Goal: Information Seeking & Learning: Learn about a topic

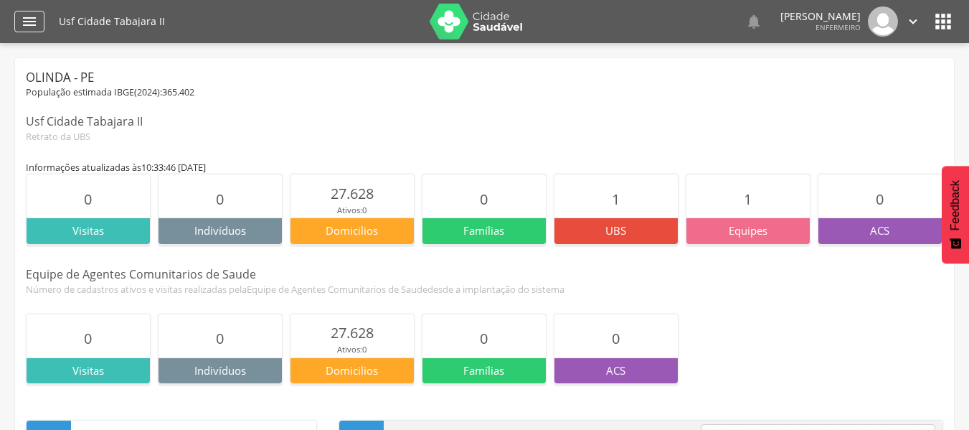
click at [29, 11] on div "" at bounding box center [29, 22] width 30 height 22
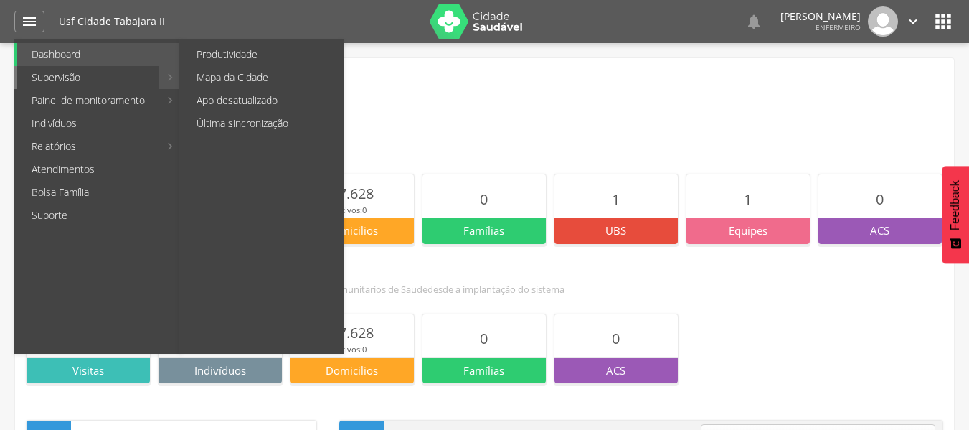
click at [142, 80] on link "Supervisão" at bounding box center [88, 77] width 142 height 23
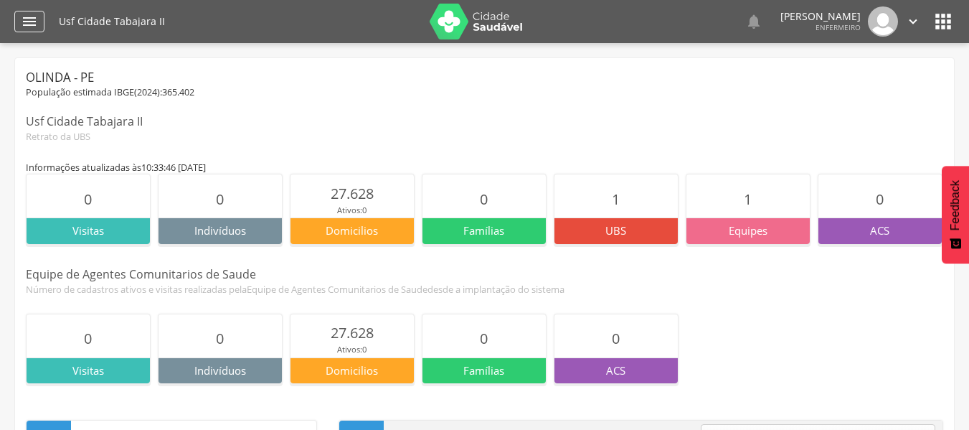
click at [35, 18] on icon "" at bounding box center [29, 21] width 17 height 17
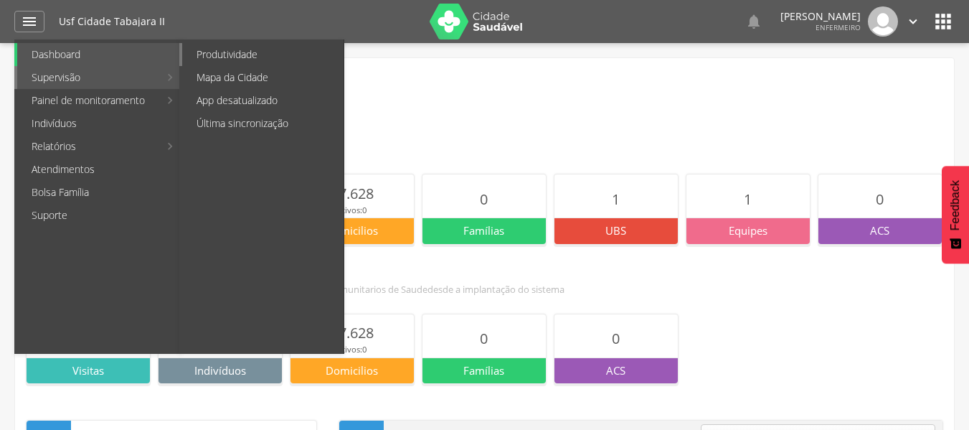
click at [219, 53] on link "Produtividade" at bounding box center [262, 54] width 161 height 23
type input "**********"
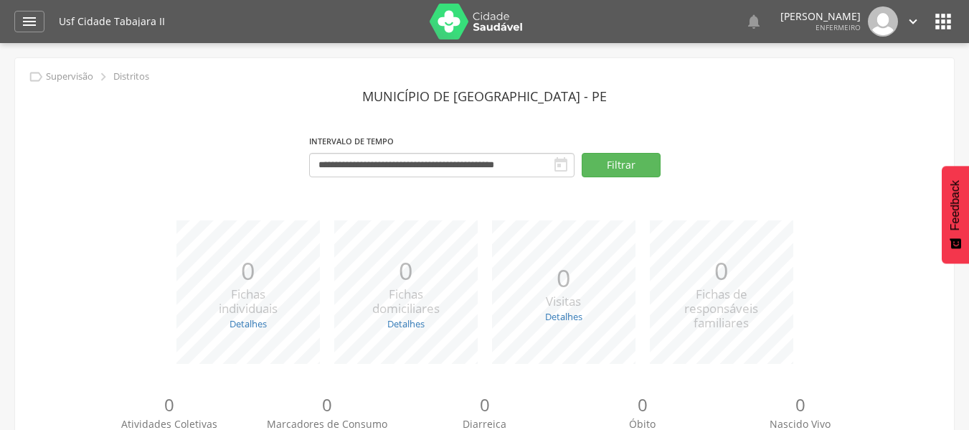
click at [544, 100] on header "Município de [GEOGRAPHIC_DATA] - PE" at bounding box center [484, 96] width 917 height 26
click at [506, 98] on header "Município de [GEOGRAPHIC_DATA] - PE" at bounding box center [484, 96] width 917 height 26
click at [536, 95] on header "Município de [GEOGRAPHIC_DATA] - PE" at bounding box center [484, 96] width 917 height 26
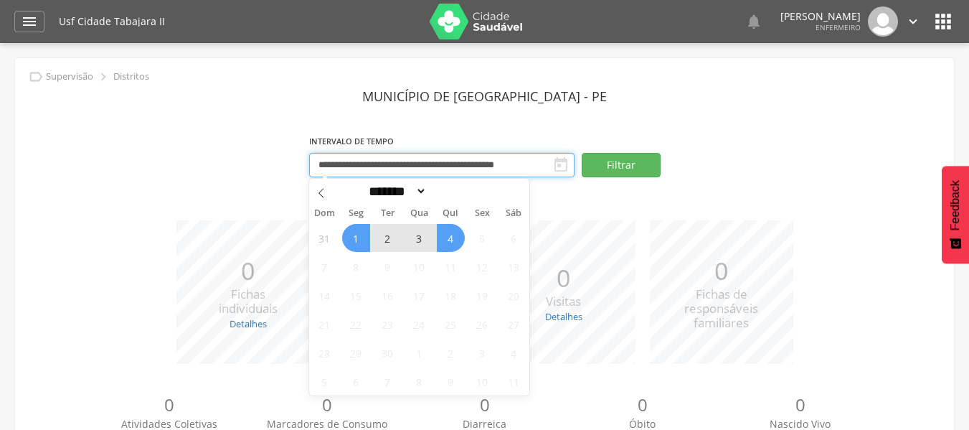
click at [498, 161] on input "**********" at bounding box center [441, 165] width 265 height 24
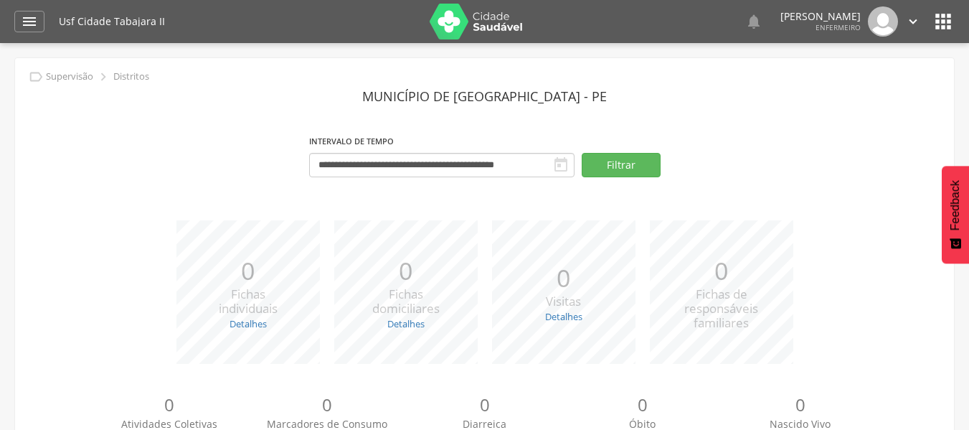
click at [518, 123] on section "**********" at bounding box center [484, 137] width 917 height 108
click at [537, 93] on header "Município de [GEOGRAPHIC_DATA] - PE" at bounding box center [484, 96] width 917 height 26
click at [34, 20] on icon "" at bounding box center [29, 21] width 17 height 17
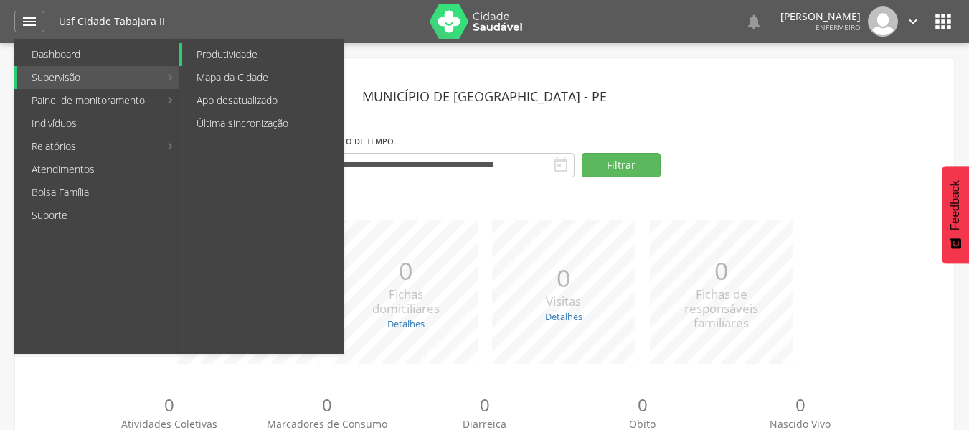
click at [232, 58] on link "Produtividade" at bounding box center [262, 54] width 161 height 23
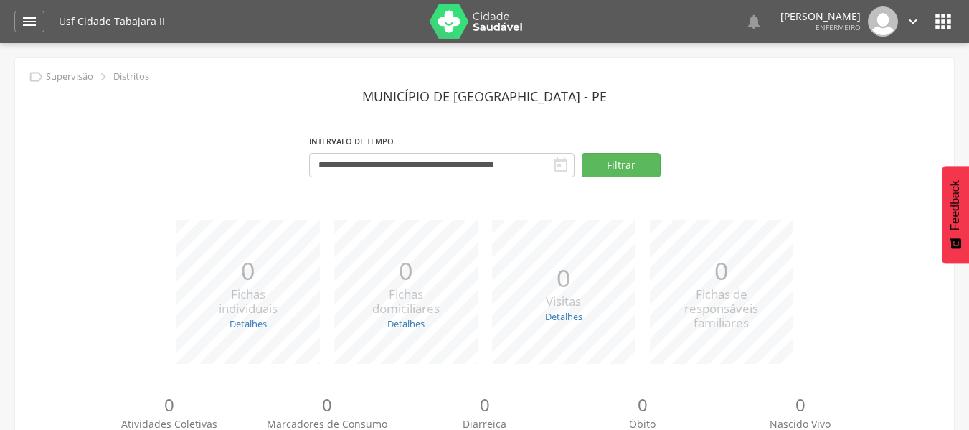
click at [506, 94] on header "Município de [GEOGRAPHIC_DATA] - PE" at bounding box center [484, 96] width 917 height 26
click at [505, 103] on header "Município de [GEOGRAPHIC_DATA] - PE" at bounding box center [484, 96] width 917 height 26
click at [478, 93] on header "Município de [GEOGRAPHIC_DATA] - PE" at bounding box center [484, 96] width 917 height 26
click at [502, 87] on header "Município de [GEOGRAPHIC_DATA] - PE" at bounding box center [484, 96] width 917 height 26
click at [502, 96] on header "Município de [GEOGRAPHIC_DATA] - PE" at bounding box center [484, 96] width 917 height 26
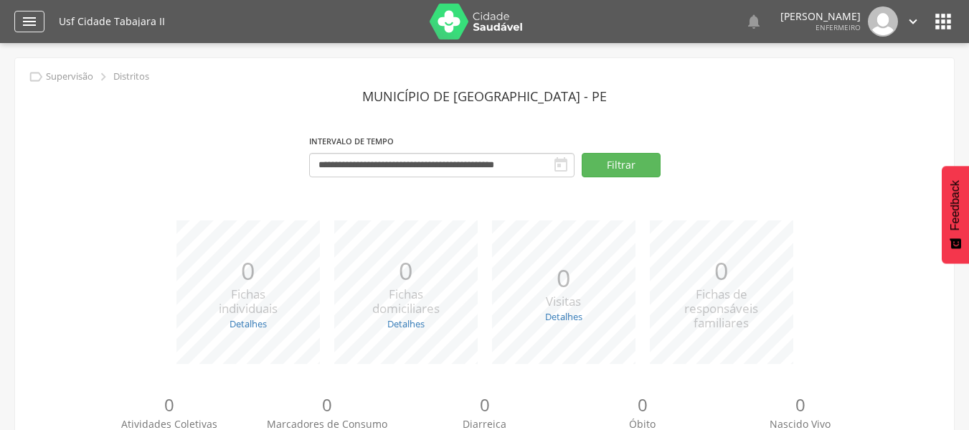
click at [34, 26] on icon "" at bounding box center [29, 21] width 17 height 17
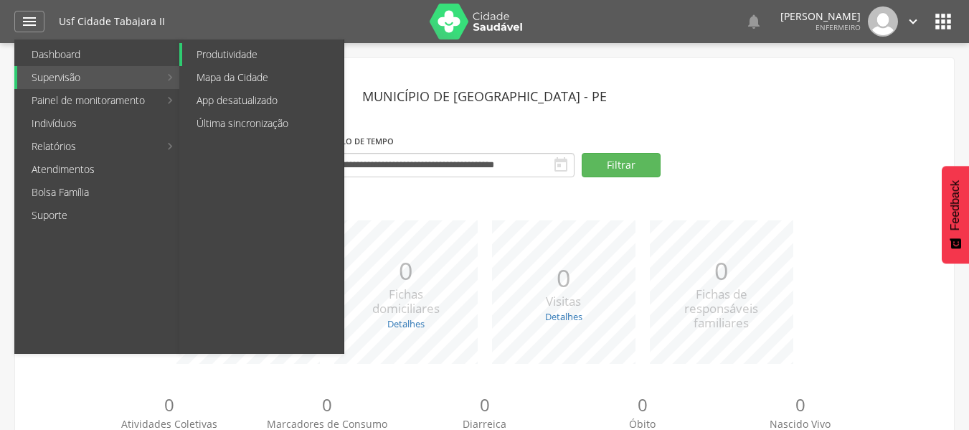
click at [217, 55] on link "Produtividade" at bounding box center [262, 54] width 161 height 23
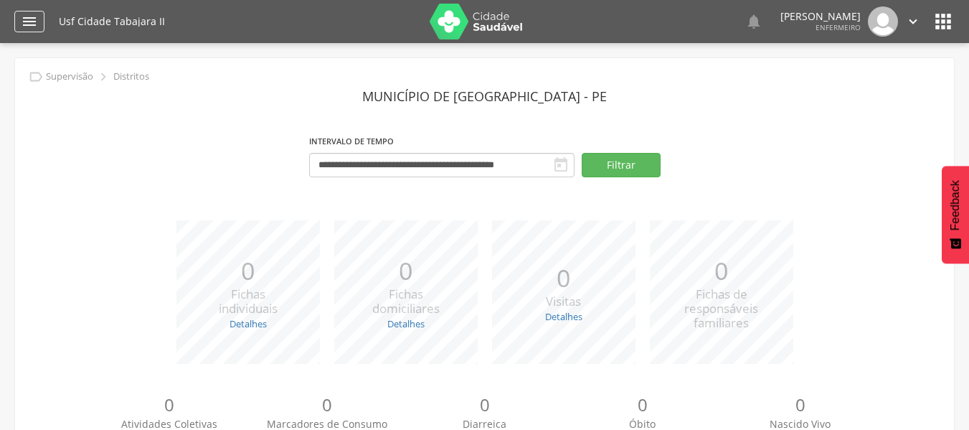
click at [32, 24] on icon "" at bounding box center [29, 21] width 17 height 17
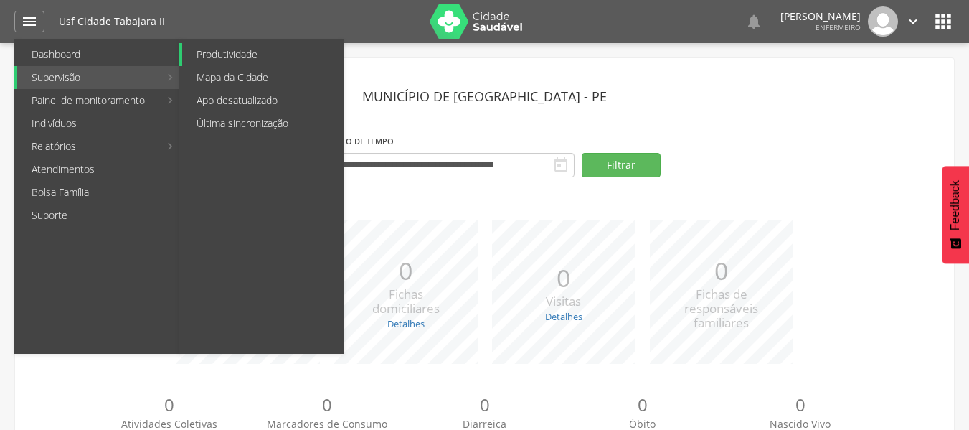
click at [240, 55] on link "Produtividade" at bounding box center [262, 54] width 161 height 23
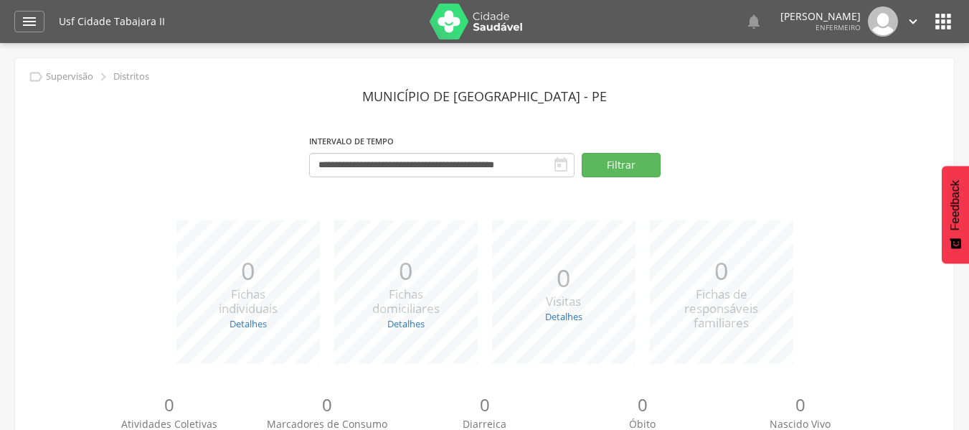
click at [659, 121] on section "**********" at bounding box center [484, 137] width 917 height 108
click at [492, 95] on header "Município de [GEOGRAPHIC_DATA] - PE" at bounding box center [484, 96] width 917 height 26
click at [481, 96] on header "Município de [GEOGRAPHIC_DATA] - PE" at bounding box center [484, 96] width 917 height 26
click at [467, 99] on header "Município de [GEOGRAPHIC_DATA] - PE" at bounding box center [484, 96] width 917 height 26
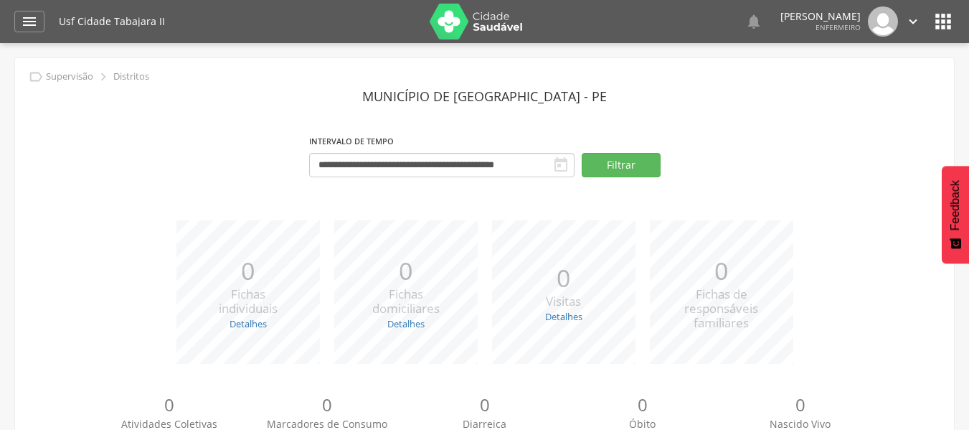
click at [453, 99] on header "Município de [GEOGRAPHIC_DATA] - PE" at bounding box center [484, 96] width 917 height 26
click at [513, 100] on header "Município de [GEOGRAPHIC_DATA] - PE" at bounding box center [484, 96] width 917 height 26
drag, startPoint x: 514, startPoint y: 100, endPoint x: 542, endPoint y: 98, distance: 28.7
click at [526, 100] on header "Município de [GEOGRAPHIC_DATA] - PE" at bounding box center [484, 96] width 917 height 26
drag, startPoint x: 552, startPoint y: 95, endPoint x: 562, endPoint y: 95, distance: 10.0
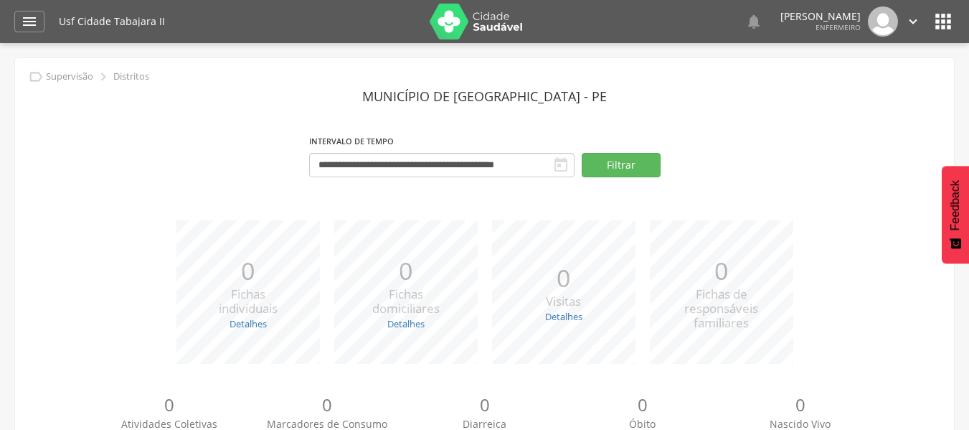
click at [552, 95] on header "Município de [GEOGRAPHIC_DATA] - PE" at bounding box center [484, 96] width 917 height 26
click at [564, 95] on header "Município de [GEOGRAPHIC_DATA] - PE" at bounding box center [484, 96] width 917 height 26
click at [471, 96] on header "Município de [GEOGRAPHIC_DATA] - PE" at bounding box center [484, 96] width 917 height 26
drag, startPoint x: 473, startPoint y: 96, endPoint x: 547, endPoint y: 99, distance: 73.9
click at [497, 97] on header "Município de [GEOGRAPHIC_DATA] - PE" at bounding box center [484, 96] width 917 height 26
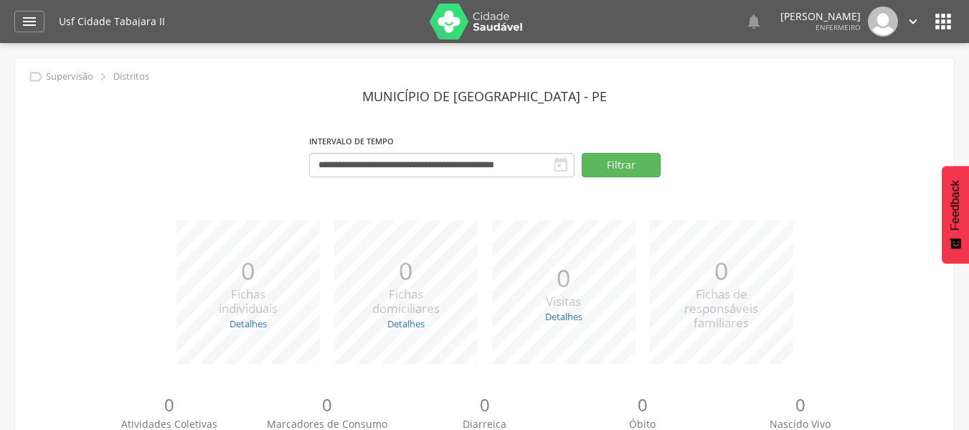
click at [566, 99] on header "Município de [GEOGRAPHIC_DATA] - PE" at bounding box center [484, 96] width 917 height 26
drag, startPoint x: 562, startPoint y: 98, endPoint x: 497, endPoint y: 92, distance: 65.6
click at [552, 98] on header "Município de [GEOGRAPHIC_DATA] - PE" at bounding box center [484, 96] width 917 height 26
click at [483, 96] on header "Município de [GEOGRAPHIC_DATA] - PE" at bounding box center [484, 96] width 917 height 26
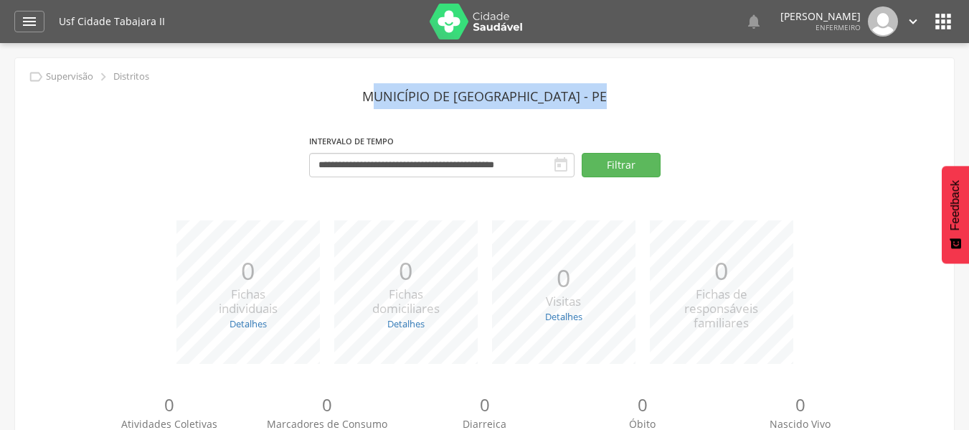
click at [483, 96] on header "Município de [GEOGRAPHIC_DATA] - PE" at bounding box center [484, 96] width 917 height 26
click at [582, 90] on header "Município de [GEOGRAPHIC_DATA] - PE" at bounding box center [484, 96] width 917 height 26
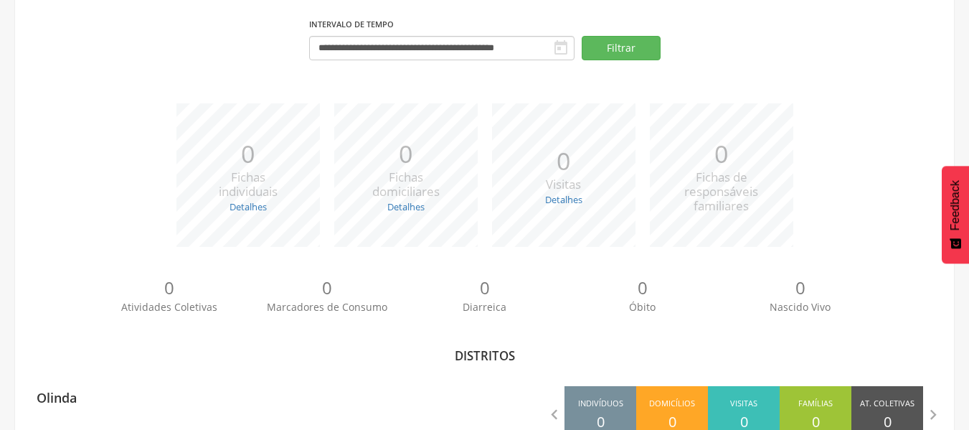
scroll to position [164, 0]
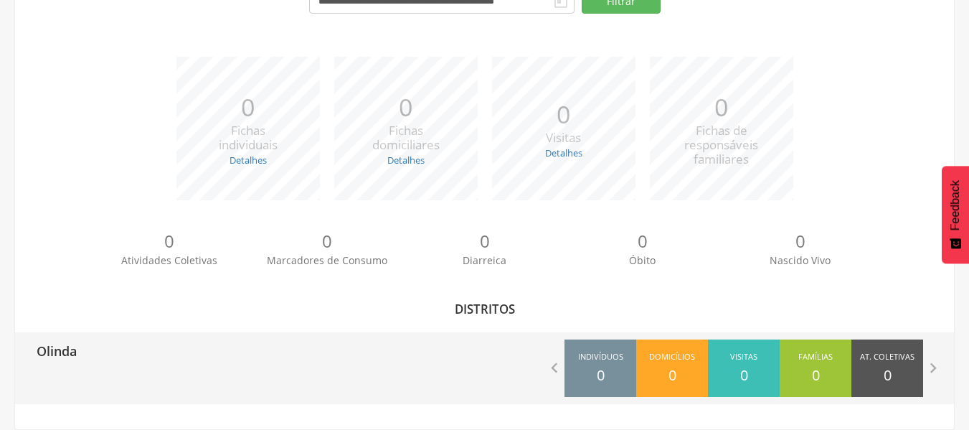
click at [419, 350] on div "Olinda" at bounding box center [250, 350] width 470 height 36
type input "**********"
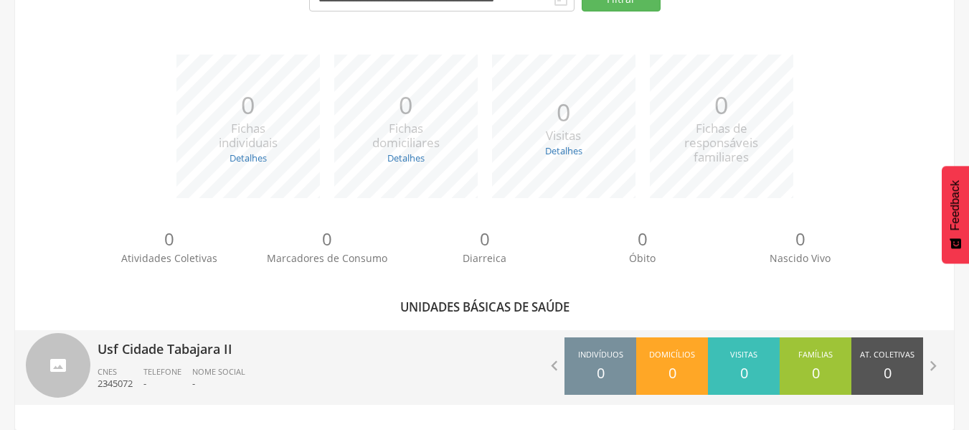
scroll to position [172, 0]
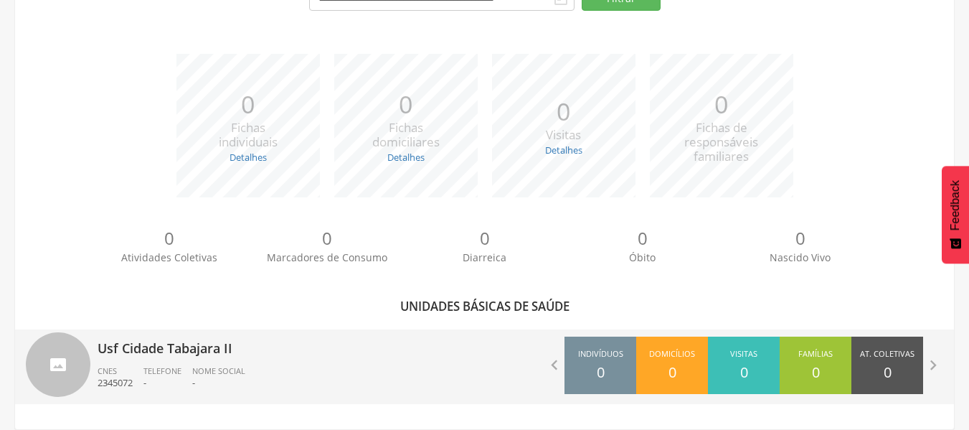
click at [252, 361] on div "Usf Cidade Tabajara II CNES 2345072 Telefone - Nome Social -" at bounding box center [286, 366] width 377 height 75
type input "**********"
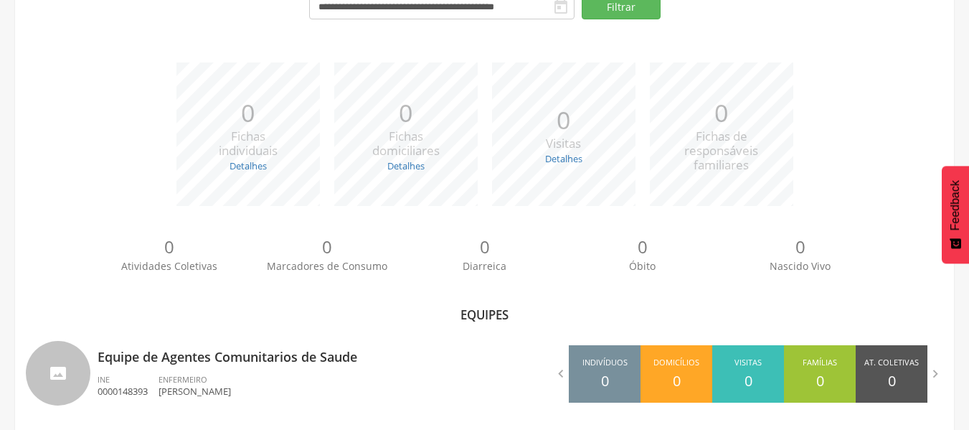
scroll to position [172, 0]
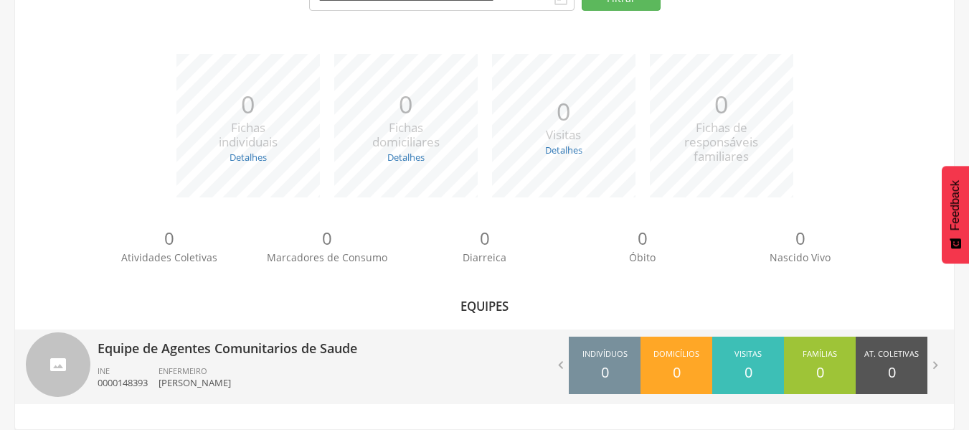
click at [506, 369] on div " Indivíduos 0 Domicílios 0 Visitas 0 Famílias 0 At. Coletivas 0 Consumo 0 Diar…" at bounding box center [720, 365] width 470 height 72
click at [561, 363] on icon "" at bounding box center [561, 365] width 16 height 16
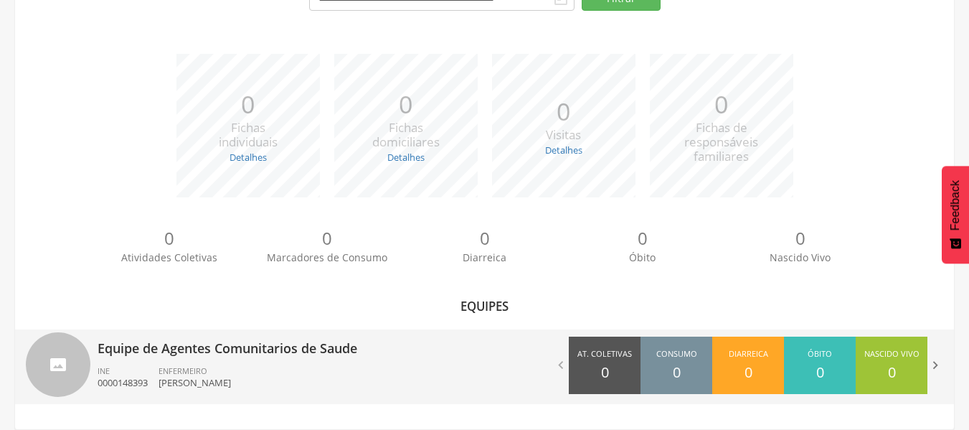
click at [942, 369] on icon "" at bounding box center [935, 365] width 16 height 16
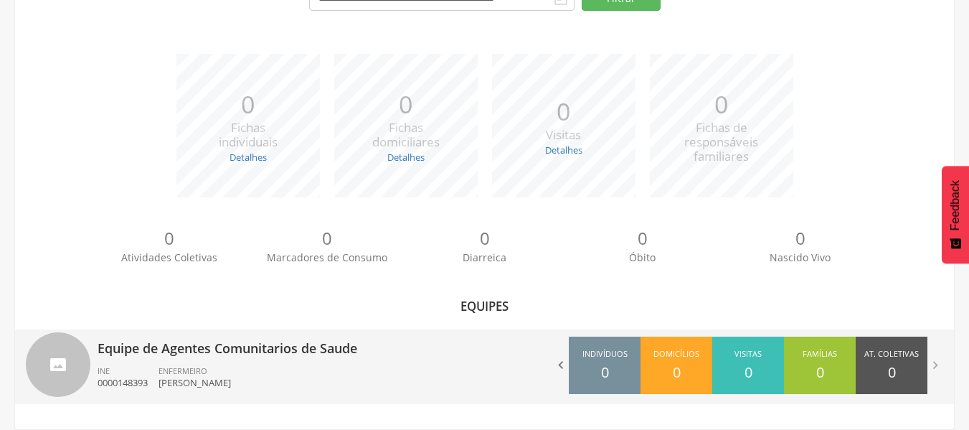
click at [558, 370] on icon "" at bounding box center [561, 365] width 16 height 16
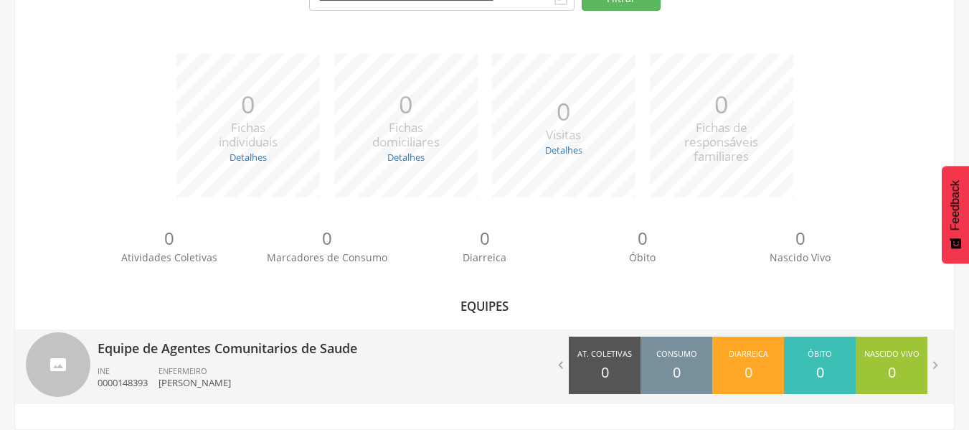
click at [460, 366] on ul "INE 0000148393 ENFERMEIRO Sttephanny Alves de Albuquerque Gonzalez Fulco" at bounding box center [286, 381] width 377 height 32
type input "**********"
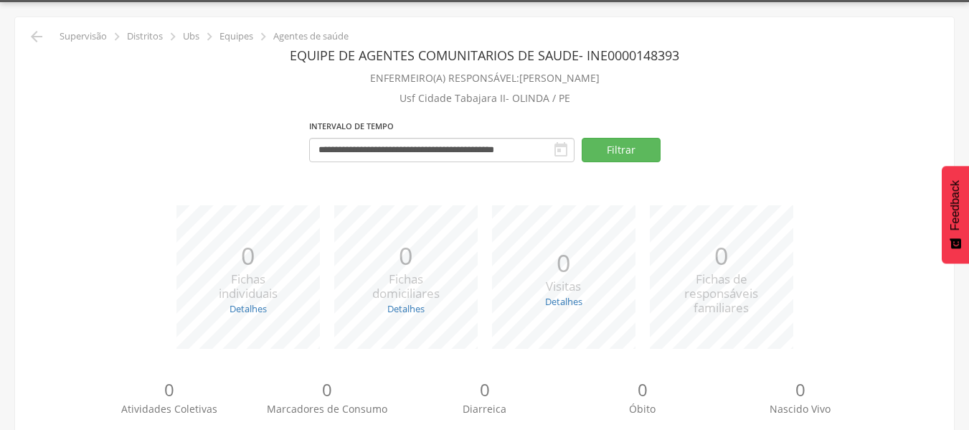
scroll to position [79, 0]
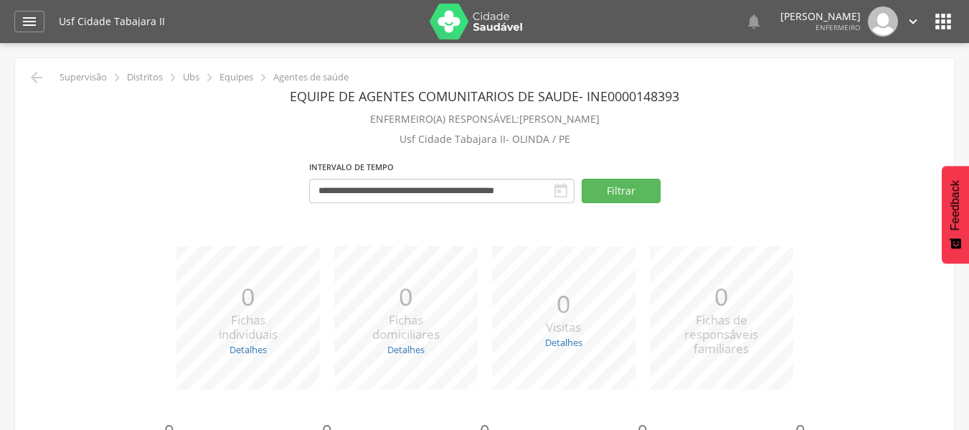
click at [193, 78] on p "Ubs" at bounding box center [191, 77] width 16 height 11
click at [228, 79] on p "Equipes" at bounding box center [236, 77] width 34 height 11
click at [22, 11] on div "" at bounding box center [29, 22] width 30 height 22
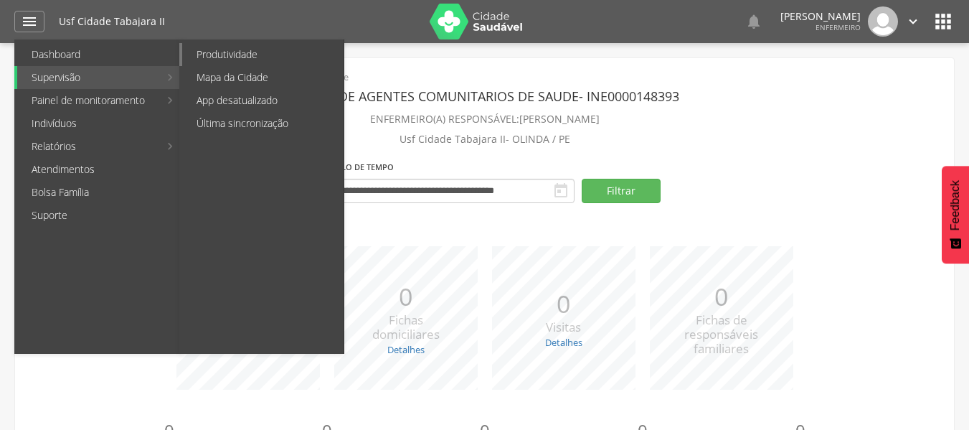
click at [238, 58] on link "Produtividade" at bounding box center [262, 54] width 161 height 23
type input "**********"
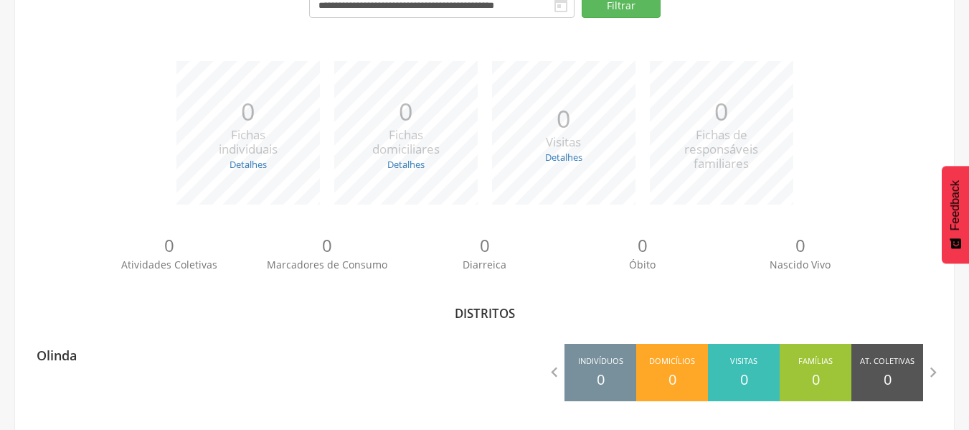
scroll to position [164, 0]
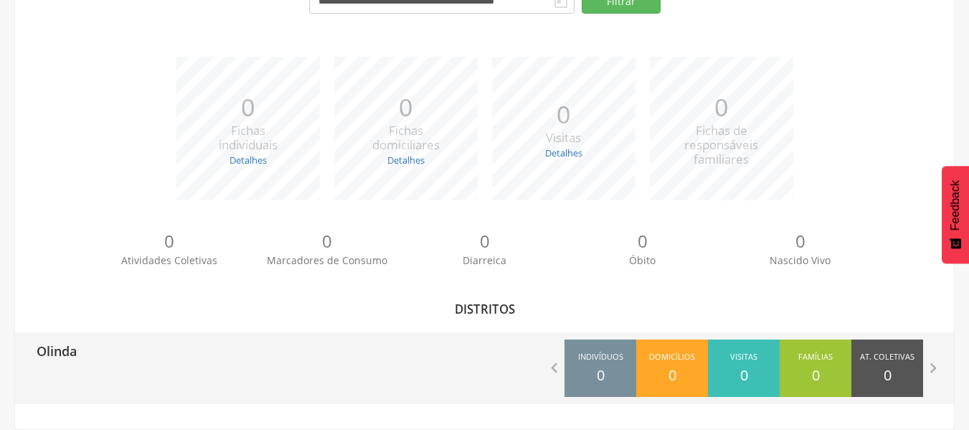
click at [241, 383] on div "Olinda  Indivíduos 0 Domicílios 0 Visitas 0 Famílias 0 At. Coletivas 0 M. Cons…" at bounding box center [484, 368] width 939 height 72
click at [544, 369] on div " Indivíduos 0 Domicílios 0 Visitas 0 Famílias 0 At. Coletivas 0 M. Consumo 0 D…" at bounding box center [720, 368] width 470 height 72
click at [548, 369] on icon "" at bounding box center [554, 368] width 20 height 20
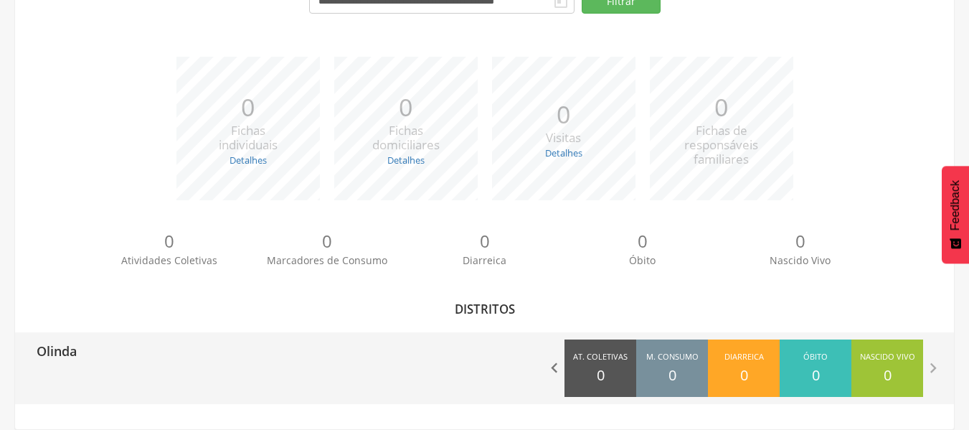
click at [555, 366] on icon "" at bounding box center [554, 368] width 20 height 20
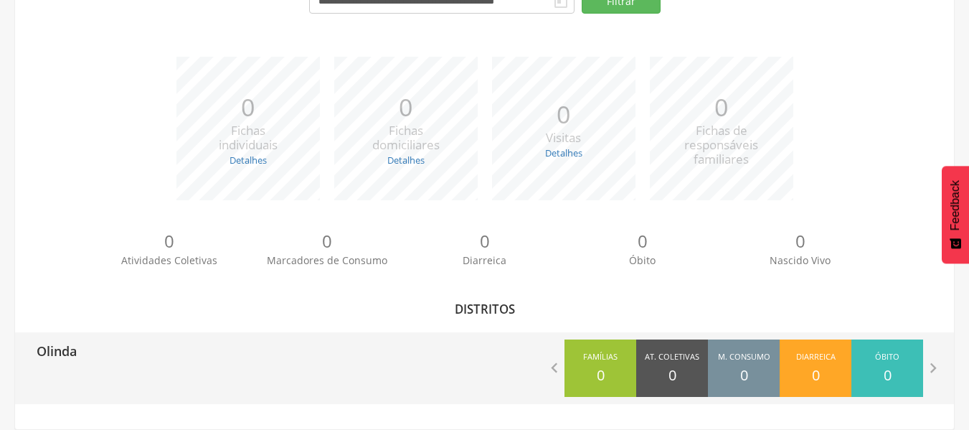
click at [514, 362] on div " Indivíduos 0 Domicílios 0 Visitas 0 Famílias 0 At. Coletivas 0 M. Consumo 0 D…" at bounding box center [720, 368] width 470 height 72
click at [544, 366] on icon "" at bounding box center [554, 368] width 20 height 20
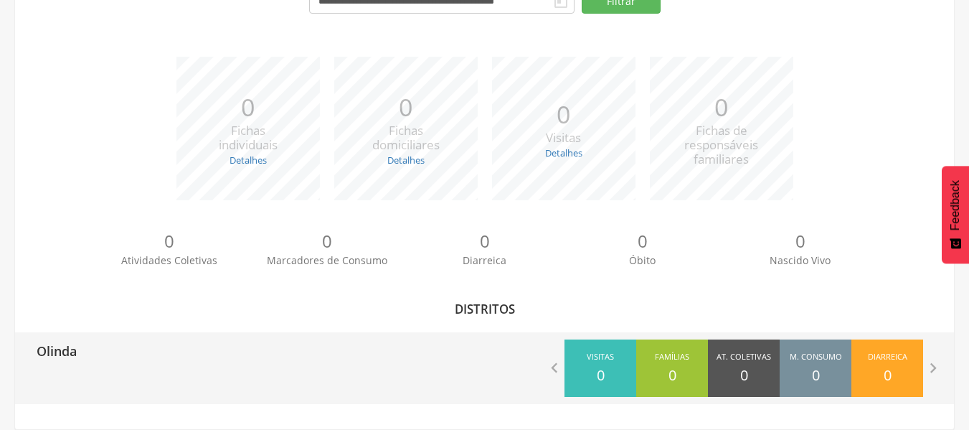
click at [539, 368] on div " Indivíduos 0 Domicílios 0 Visitas 0 Famílias 0 At. Coletivas 0 M. Consumo 0 D…" at bounding box center [720, 368] width 470 height 72
click at [558, 359] on icon "" at bounding box center [554, 368] width 20 height 20
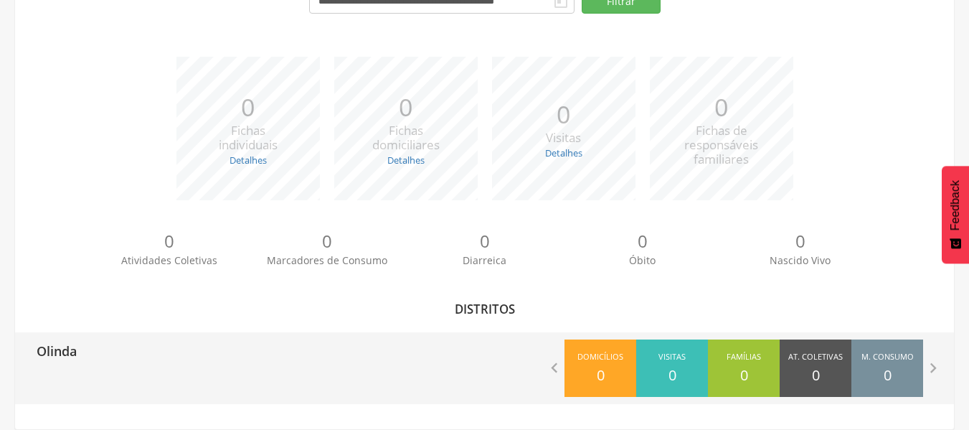
click at [498, 368] on div " Indivíduos 0 Domicílios 0 Visitas 0 Famílias 0 At. Coletivas 0 M. Consumo 0 D…" at bounding box center [720, 368] width 470 height 72
click at [152, 360] on div "Olinda" at bounding box center [250, 350] width 470 height 36
type input "**********"
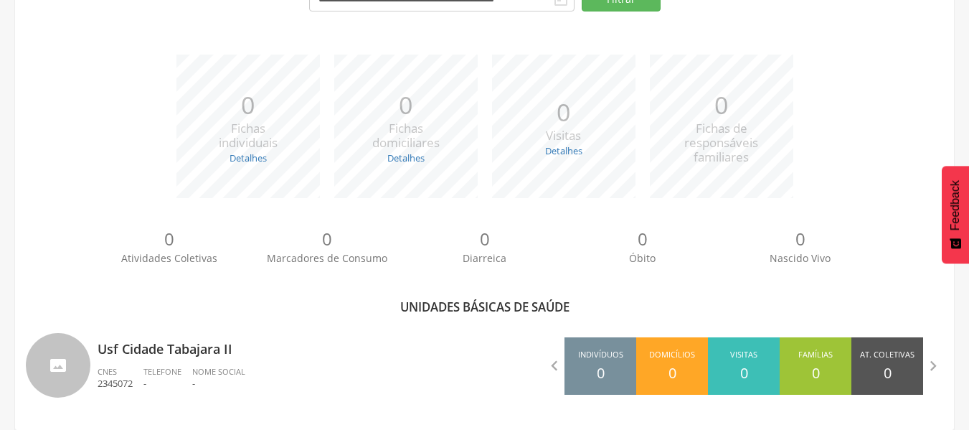
scroll to position [172, 0]
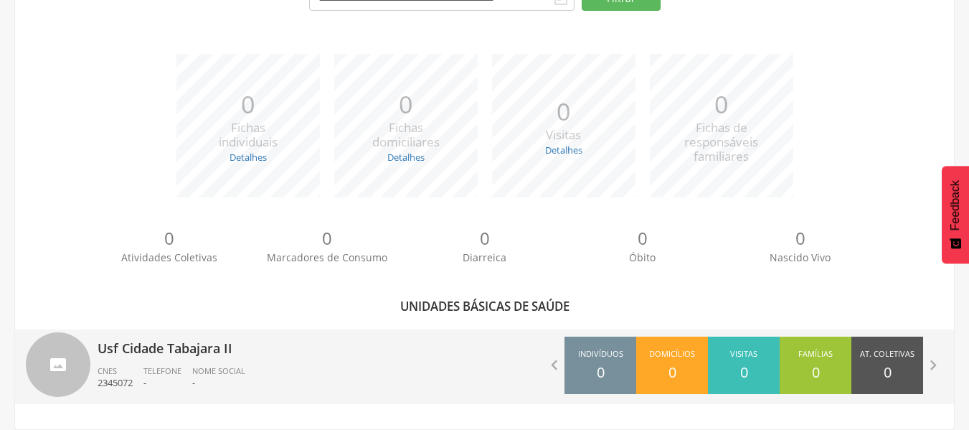
click at [473, 376] on ul "CNES 2345072 Telefone - Nome Social -" at bounding box center [286, 381] width 377 height 32
type input "**********"
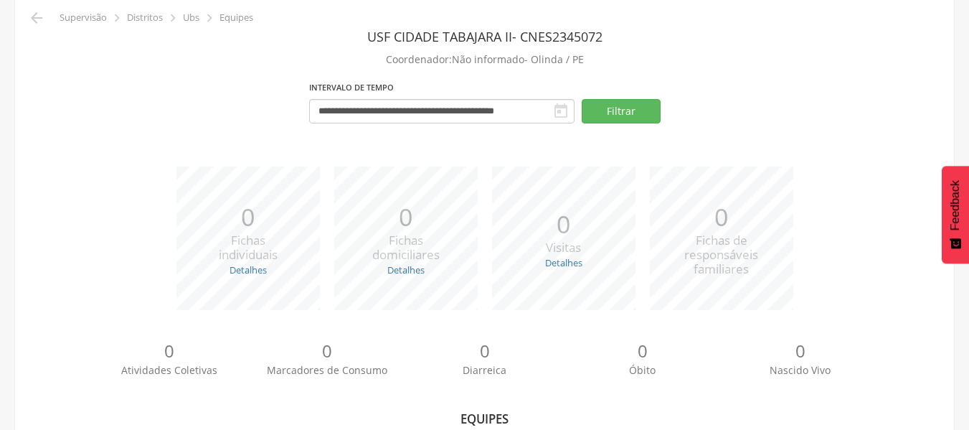
scroll to position [172, 0]
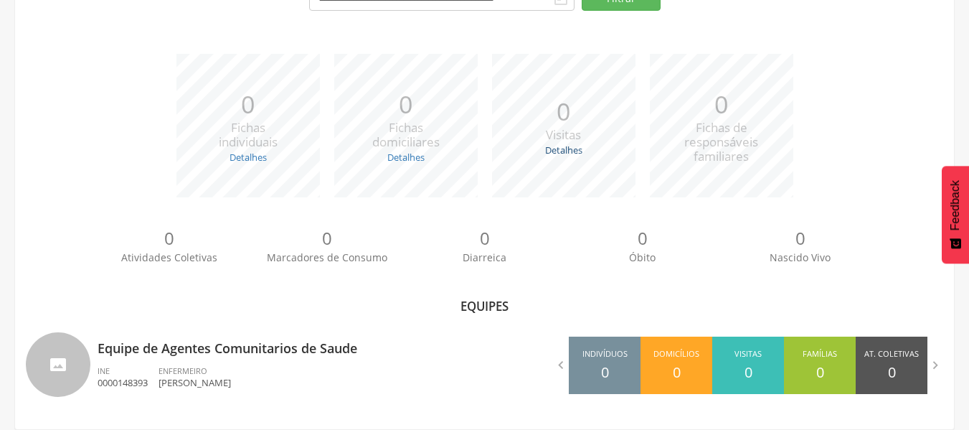
click at [574, 150] on link "Detalhes" at bounding box center [563, 149] width 37 height 13
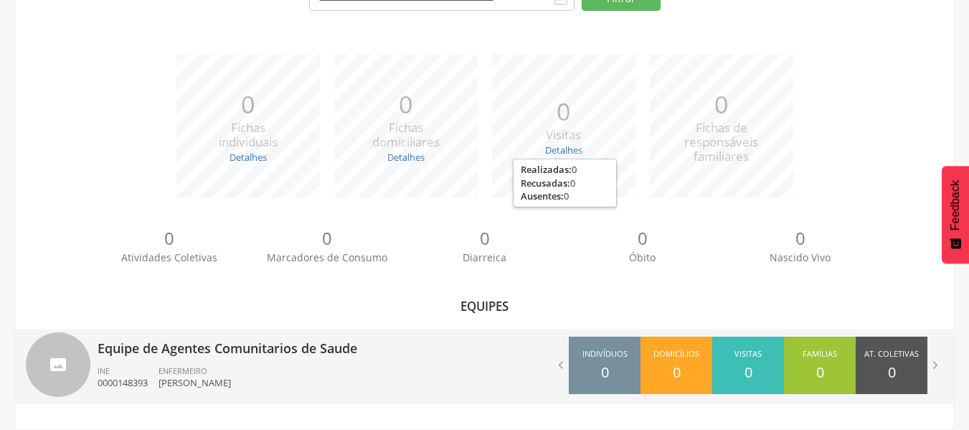
click at [231, 376] on p "[PERSON_NAME]" at bounding box center [194, 383] width 72 height 14
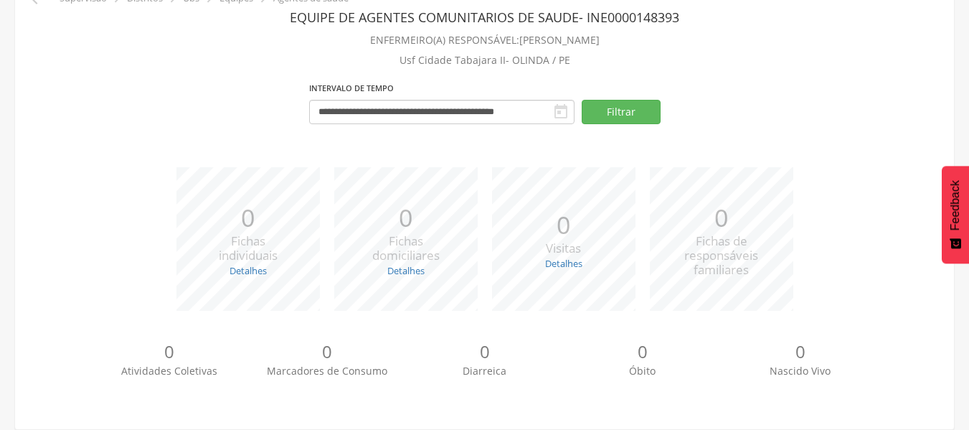
scroll to position [79, 0]
click at [564, 269] on link "Detalhes" at bounding box center [563, 263] width 37 height 13
click at [399, 268] on link "Detalhes" at bounding box center [405, 270] width 37 height 13
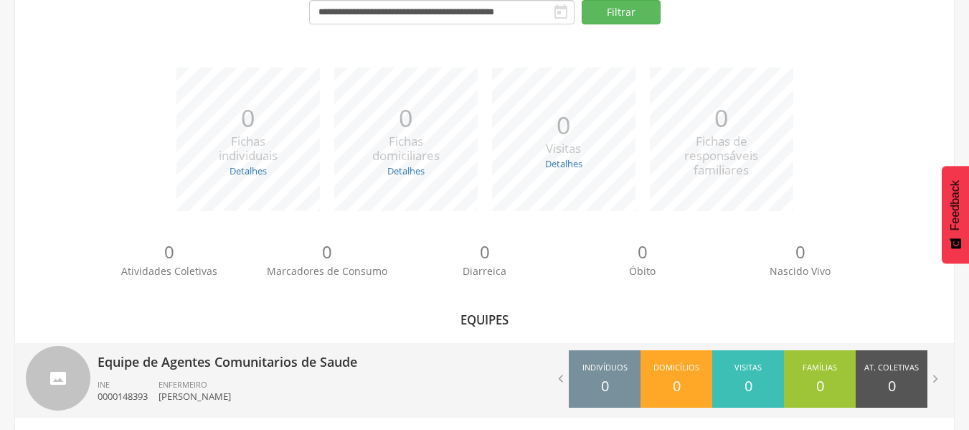
scroll to position [172, 0]
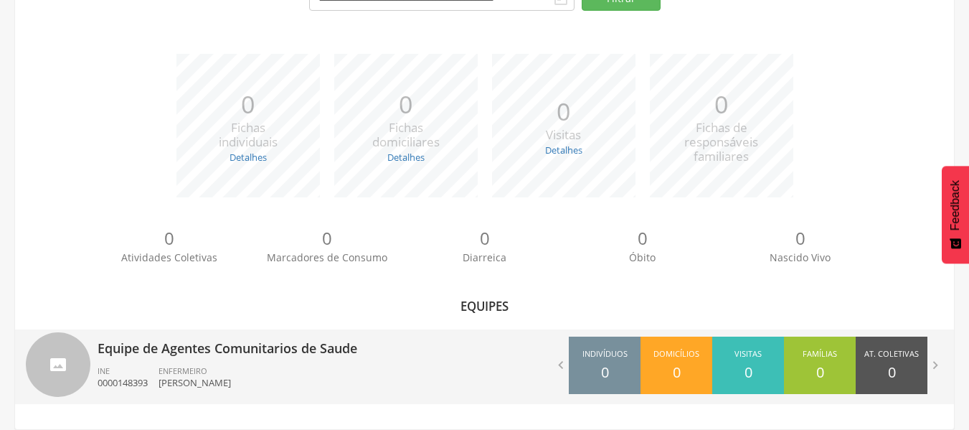
click at [742, 369] on div "Visitas 0" at bounding box center [748, 364] width 72 height 57
click at [745, 366] on p "0" at bounding box center [748, 372] width 8 height 21
click at [747, 369] on p "0" at bounding box center [748, 372] width 8 height 21
click at [756, 366] on div "Visitas 0" at bounding box center [748, 364] width 72 height 57
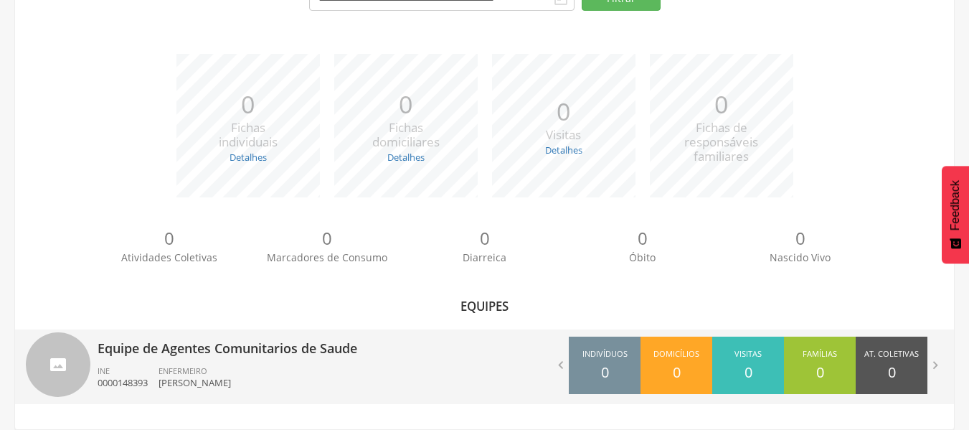
click at [756, 366] on div "Visitas 0" at bounding box center [748, 364] width 72 height 57
click at [754, 365] on div "Visitas 0" at bounding box center [748, 364] width 72 height 57
drag, startPoint x: 673, startPoint y: 378, endPoint x: 649, endPoint y: 366, distance: 26.3
click at [673, 378] on p "0" at bounding box center [677, 372] width 8 height 21
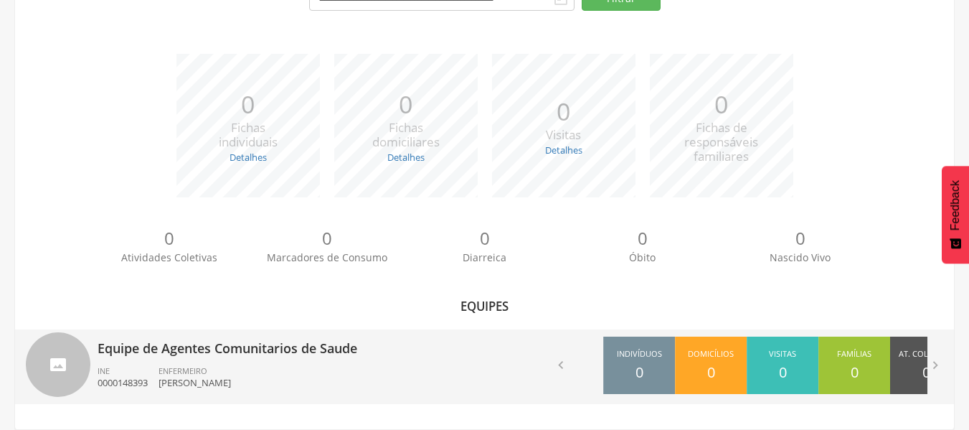
drag, startPoint x: 605, startPoint y: 361, endPoint x: 783, endPoint y: 372, distance: 178.9
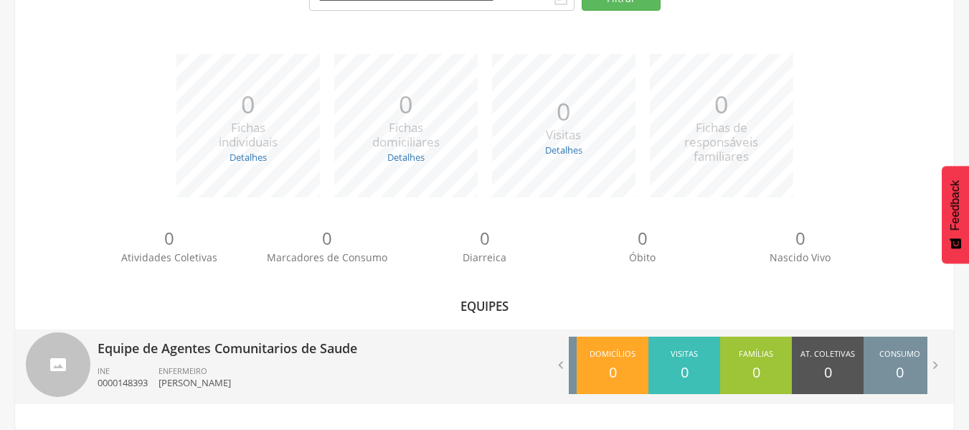
drag, startPoint x: 866, startPoint y: 374, endPoint x: 802, endPoint y: 364, distance: 64.5
click at [802, 364] on div "At. Coletivas 0" at bounding box center [828, 364] width 72 height 57
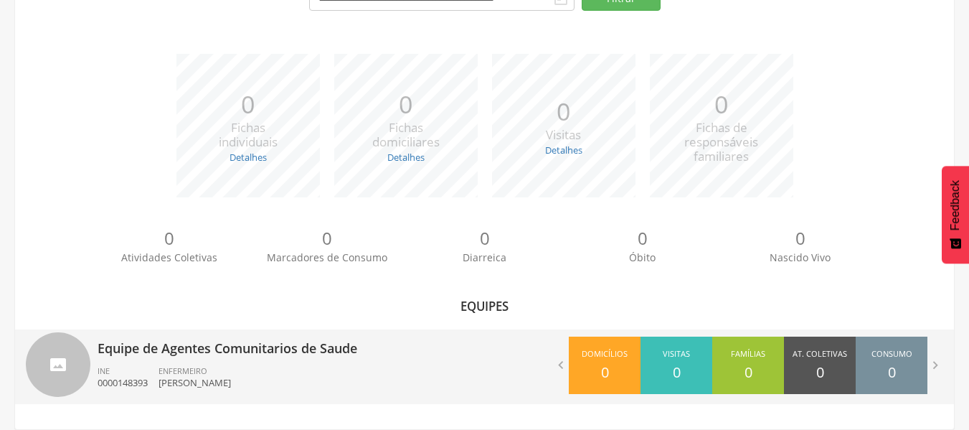
click at [242, 366] on div "ENFERMEIRO Sttephanny Alves de Albuquerque Gonzalez Fulco" at bounding box center [199, 377] width 83 height 24
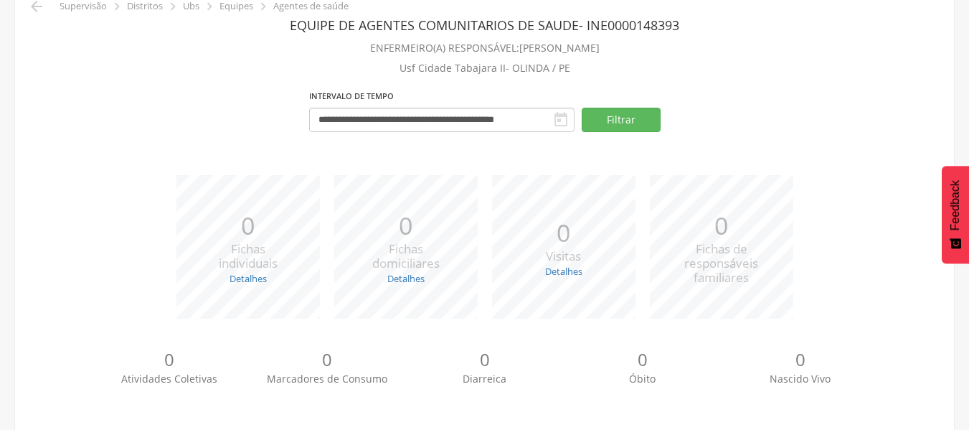
scroll to position [79, 0]
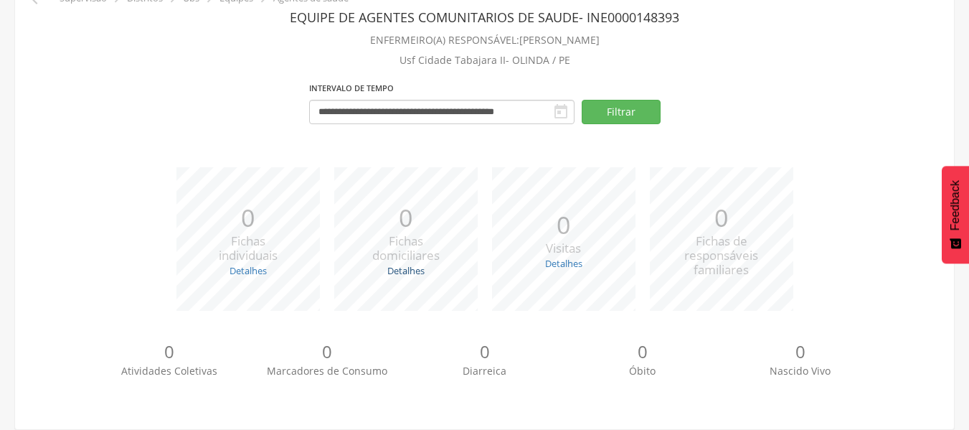
click at [399, 268] on link "Detalhes" at bounding box center [405, 270] width 37 height 13
click at [564, 265] on link "Detalhes" at bounding box center [563, 263] width 37 height 13
click at [777, 167] on div "*** 0 Fichas de responsáveis familiares" at bounding box center [722, 238] width 158 height 143
click at [249, 273] on link "Detalhes" at bounding box center [248, 270] width 37 height 13
click at [319, 322] on div "*** 0 Fichas individuais Detalhes Novas: 0 Atualizadas: 0 *** 0 Fichas domicili…" at bounding box center [484, 246] width 917 height 158
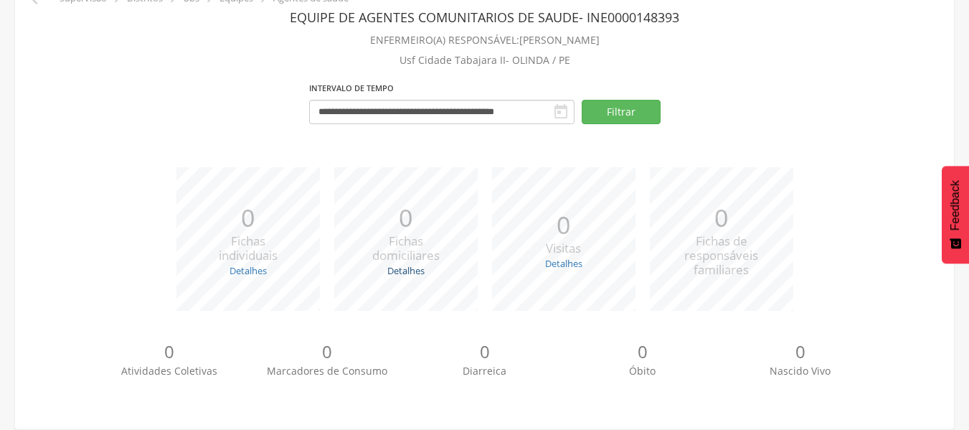
click at [406, 275] on link "Detalhes" at bounding box center [405, 270] width 37 height 13
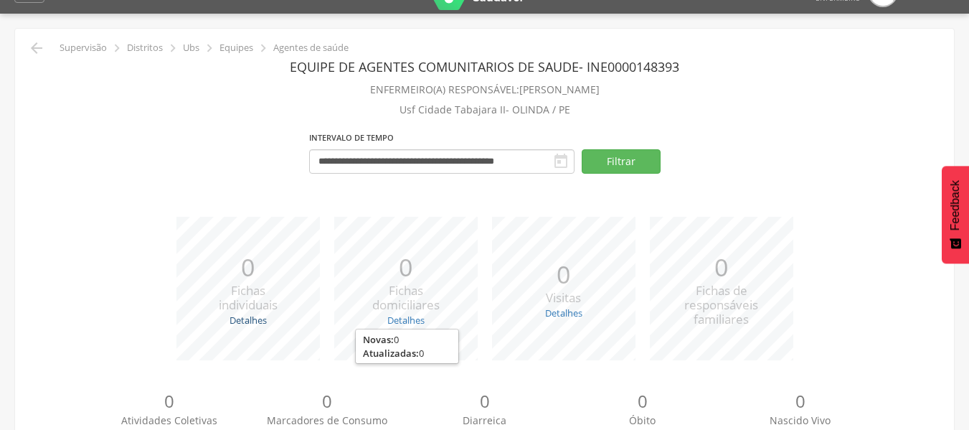
scroll to position [0, 0]
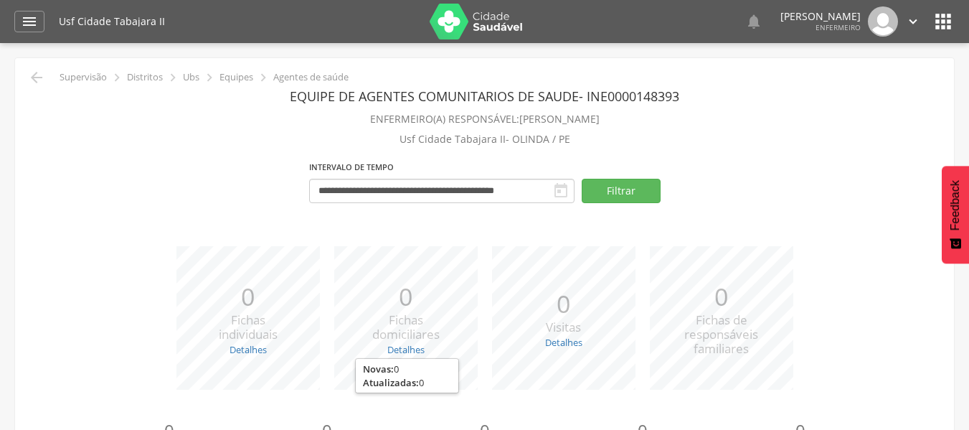
click at [149, 75] on p "Distritos" at bounding box center [145, 77] width 36 height 11
click at [34, 20] on icon "" at bounding box center [29, 21] width 17 height 17
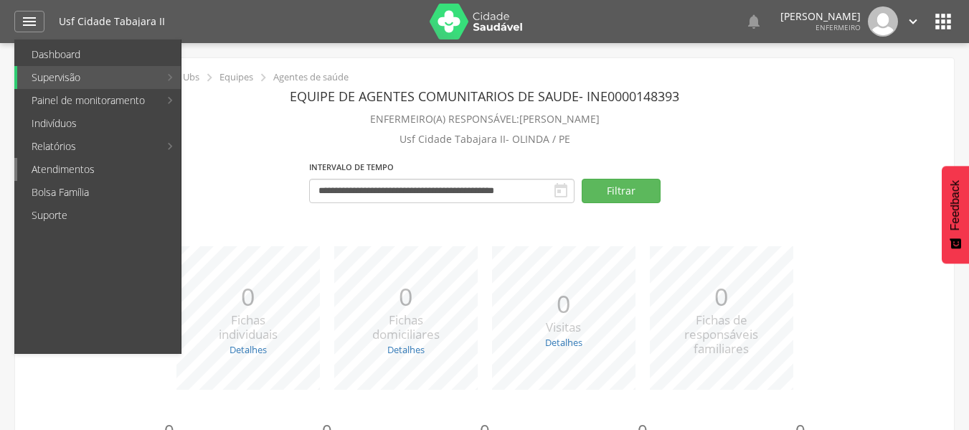
click at [108, 168] on link "Atendimentos" at bounding box center [99, 169] width 164 height 23
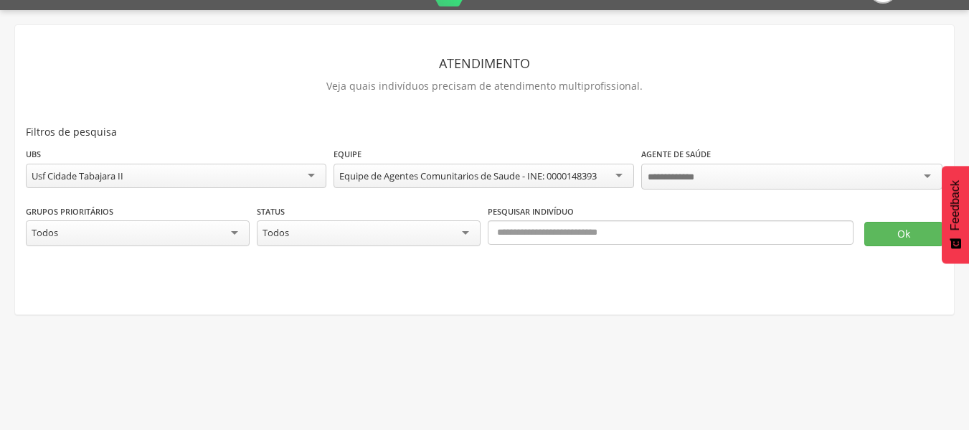
scroll to position [43, 0]
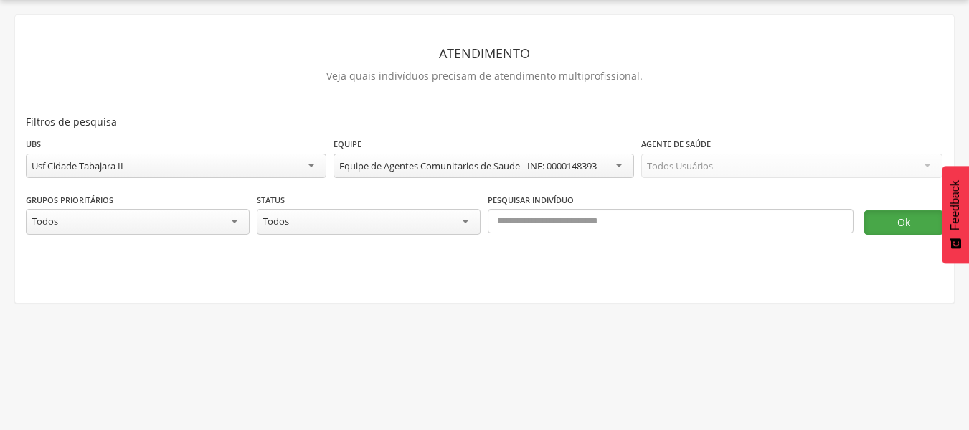
click at [899, 224] on button "Ok" at bounding box center [903, 222] width 79 height 24
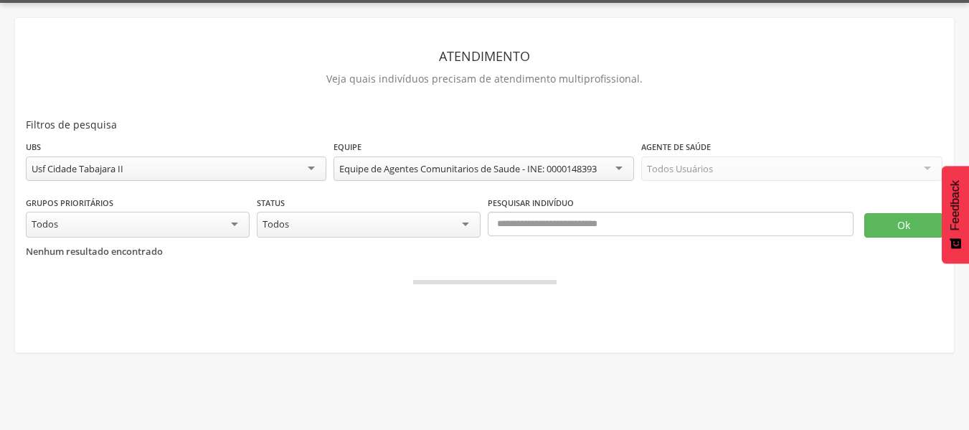
scroll to position [0, 0]
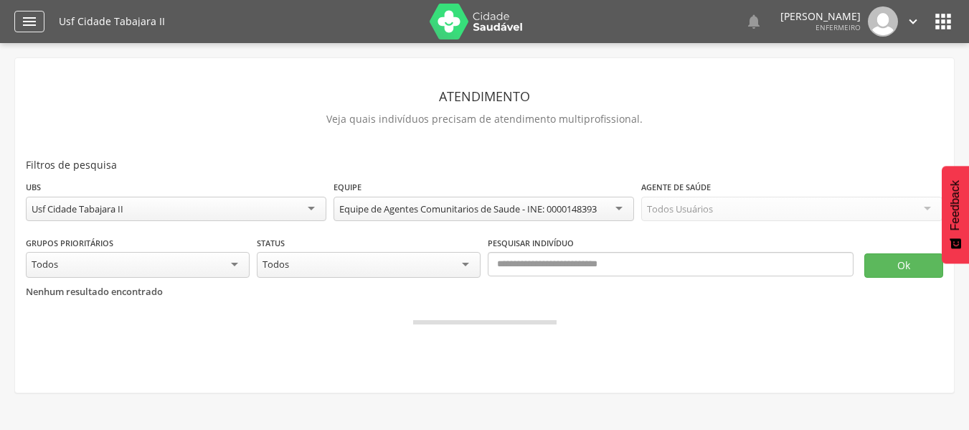
click at [38, 15] on div "" at bounding box center [29, 22] width 30 height 22
click at [34, 20] on icon "" at bounding box center [29, 21] width 17 height 17
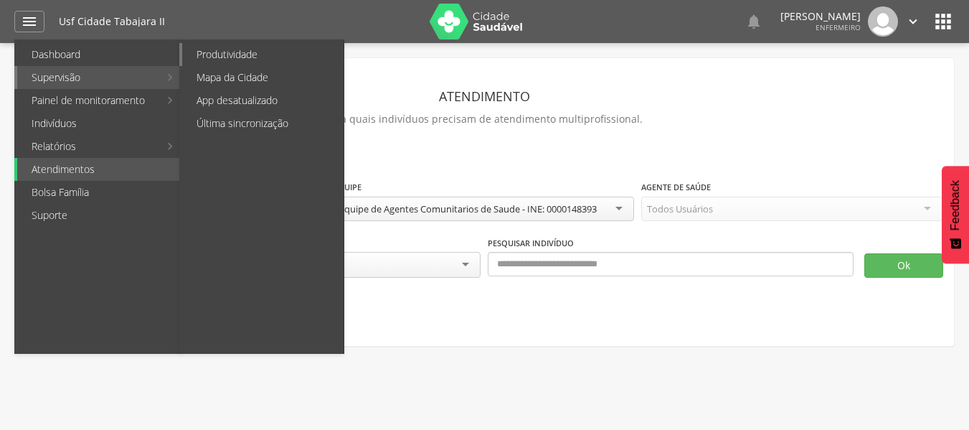
click at [192, 55] on link "Produtividade" at bounding box center [262, 54] width 161 height 23
type input "**********"
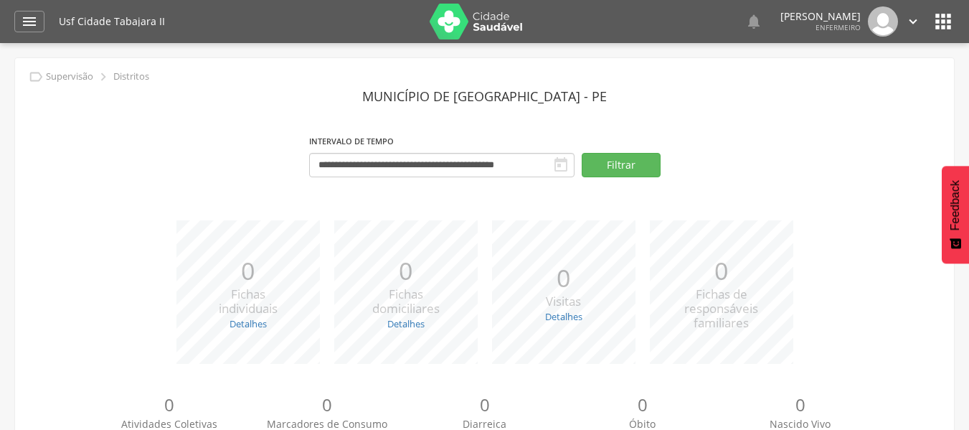
scroll to position [164, 0]
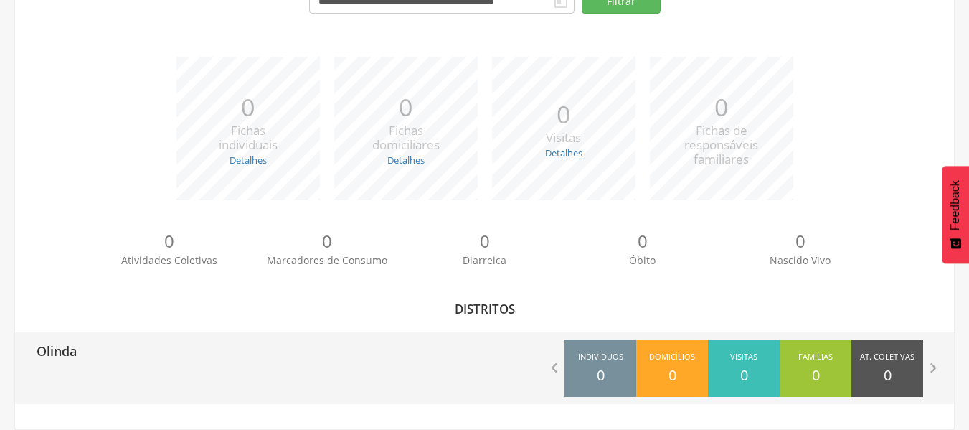
click at [213, 375] on div "Olinda  Indivíduos 0 Domicílios 0 Visitas 0 Famílias 0 At. Coletivas 0 M. Cons…" at bounding box center [484, 368] width 939 height 72
click at [216, 371] on div "Olinda  Indivíduos 0 Domicílios 0 Visitas 0 Famílias 0 At. Coletivas 0 M. Cons…" at bounding box center [484, 368] width 939 height 72
click at [333, 368] on div "Olinda  Indivíduos 0 Domicílios 0 Visitas 0 Famílias 0 At. Coletivas 0 M. Cons…" at bounding box center [484, 368] width 939 height 72
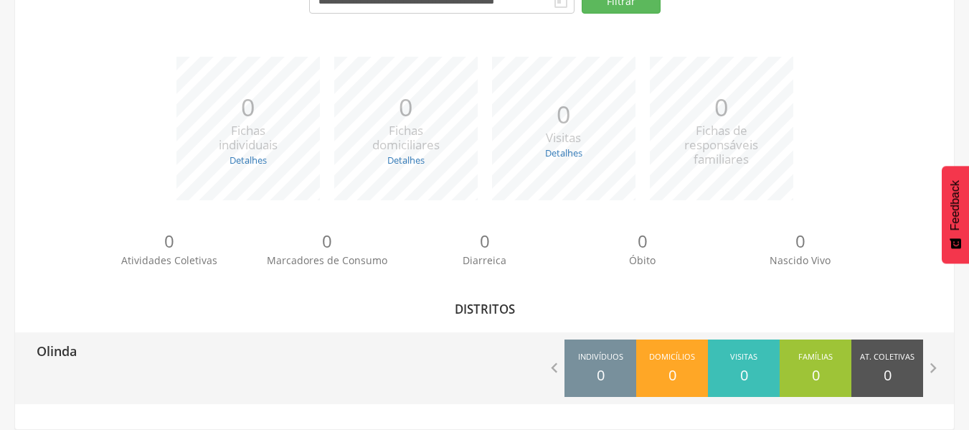
click at [523, 365] on div " Indivíduos 0 Domicílios 0 Visitas 0 Famílias 0 At. Coletivas 0 M. Consumo 0 D…" at bounding box center [720, 368] width 470 height 72
click at [556, 371] on icon "" at bounding box center [554, 368] width 20 height 20
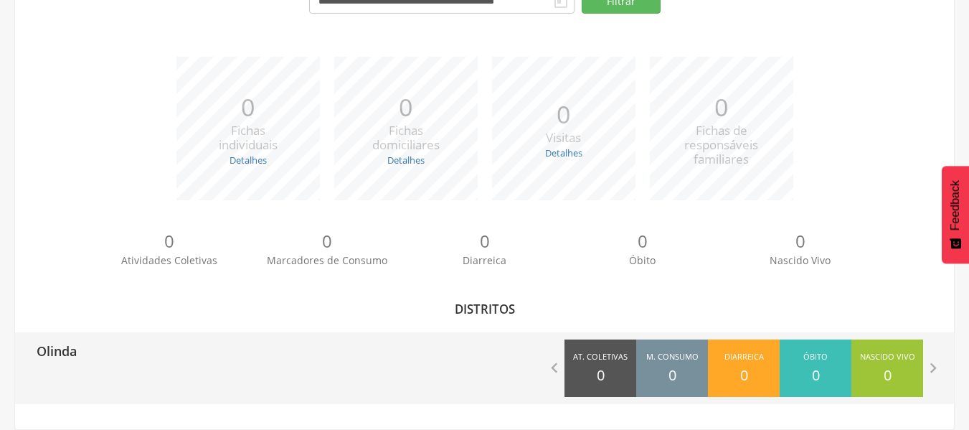
click at [496, 369] on div " Indivíduos 0 Domicílios 0 Visitas 0 Famílias 0 At. Coletivas 0 M. Consumo 0 D…" at bounding box center [720, 368] width 470 height 72
click at [421, 364] on div "Olinda" at bounding box center [250, 350] width 470 height 36
type input "**********"
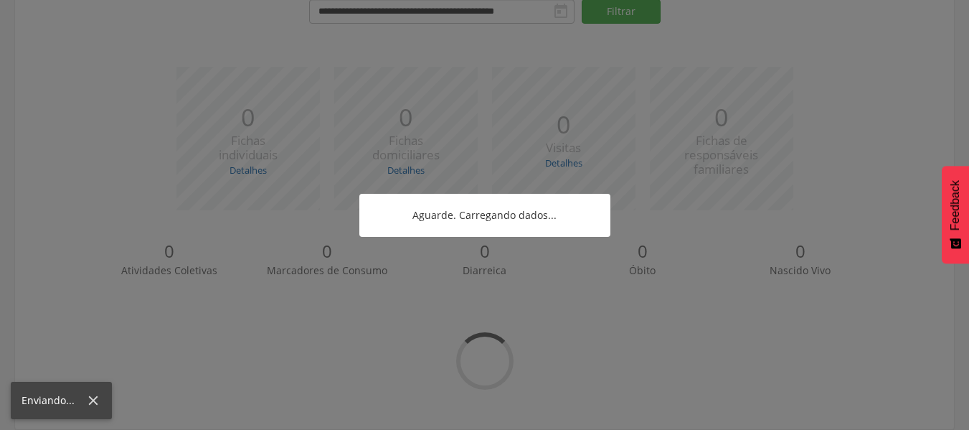
click at [420, 364] on div at bounding box center [484, 215] width 969 height 430
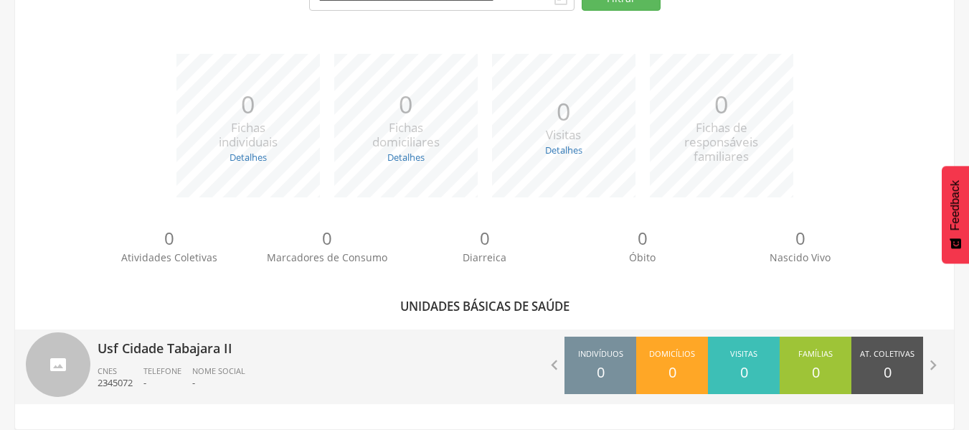
click at [415, 363] on div "Usf Cidade Tabajara II CNES 2345072 Telefone - Nome Social -" at bounding box center [286, 366] width 377 height 75
type input "**********"
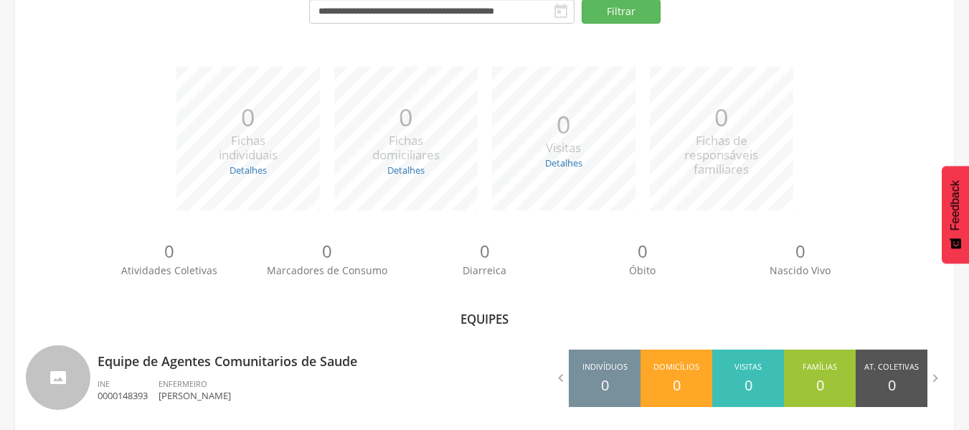
scroll to position [172, 0]
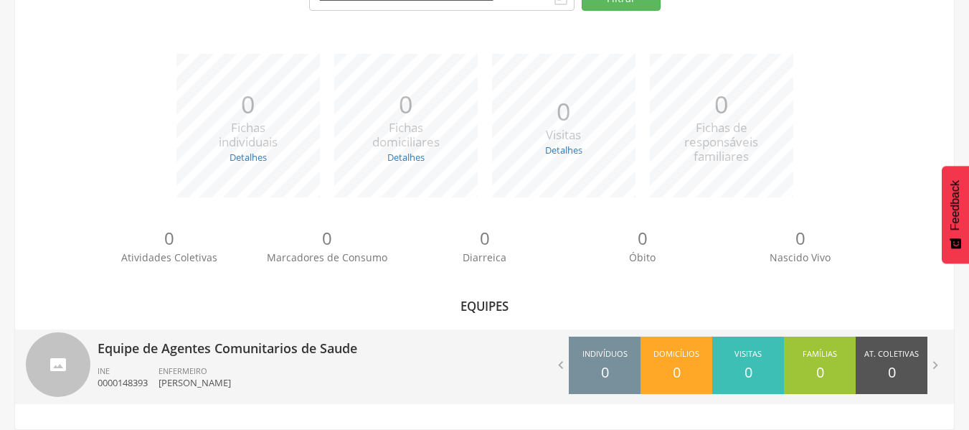
click at [415, 362] on div "Equipe de Agentes Comunitarios de Saude INE 0000148393 ENFERMEIRO Sttephanny Al…" at bounding box center [286, 366] width 377 height 75
type input "**********"
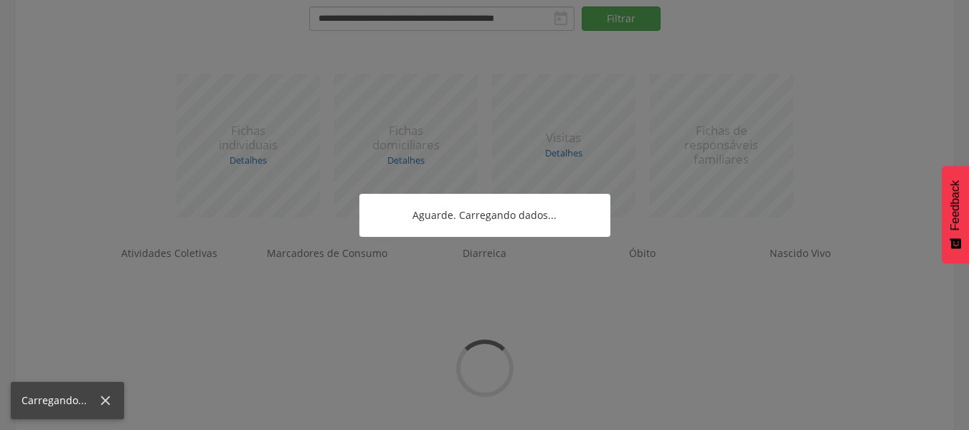
click at [415, 362] on div at bounding box center [484, 215] width 969 height 430
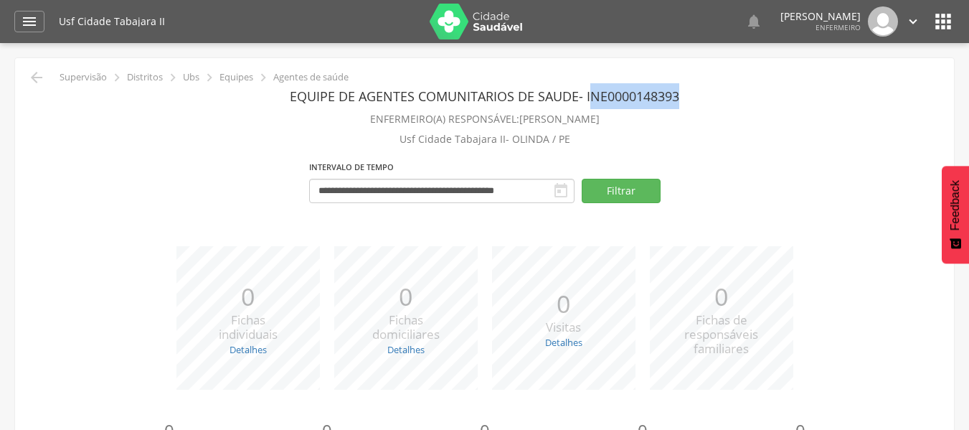
drag, startPoint x: 681, startPoint y: 93, endPoint x: 586, endPoint y: 99, distance: 94.9
click at [586, 99] on header "Equipe de Agentes Comunitarios de Saude - INE 0000148393" at bounding box center [484, 96] width 917 height 26
click at [621, 130] on p "Usf Cidade Tabajara II - OLINDA / PE" at bounding box center [484, 139] width 917 height 20
drag, startPoint x: 688, startPoint y: 113, endPoint x: 289, endPoint y: 109, distance: 398.8
click at [289, 109] on p "ENFERMEIRO(A) RESPONSÁVEL: Sttephanny Alves de Albuquerque Gonzalez Fulco" at bounding box center [484, 119] width 917 height 20
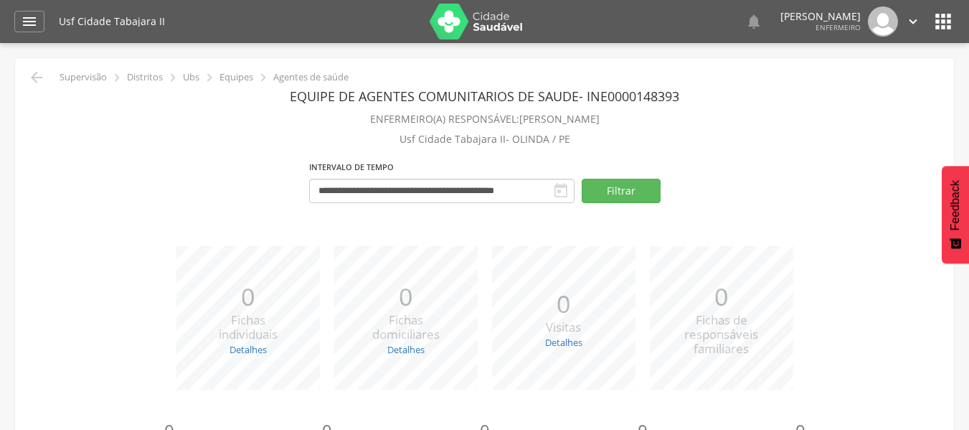
drag, startPoint x: 582, startPoint y: 146, endPoint x: 393, endPoint y: 131, distance: 190.0
click at [393, 131] on p "Usf Cidade Tabajara II - OLINDA / PE" at bounding box center [484, 139] width 917 height 20
click at [512, 142] on p "Usf Cidade Tabajara II - OLINDA / PE" at bounding box center [484, 139] width 917 height 20
click at [24, 19] on icon "" at bounding box center [29, 21] width 17 height 17
click at [777, 199] on div "**********" at bounding box center [484, 186] width 917 height 61
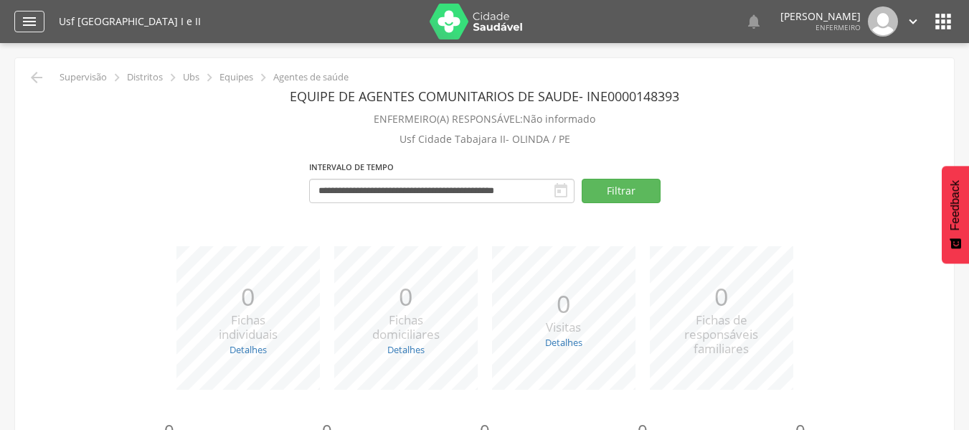
click at [36, 16] on icon "" at bounding box center [29, 21] width 17 height 17
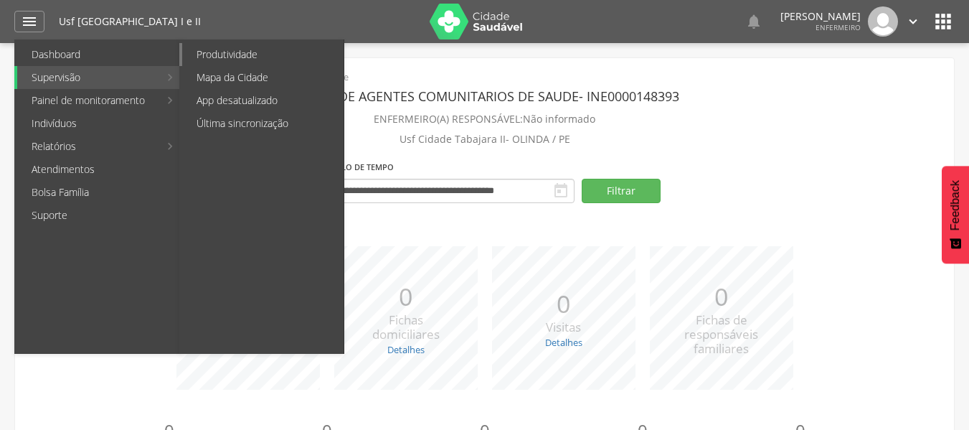
click at [223, 51] on link "Produtividade" at bounding box center [262, 54] width 161 height 23
type input "**********"
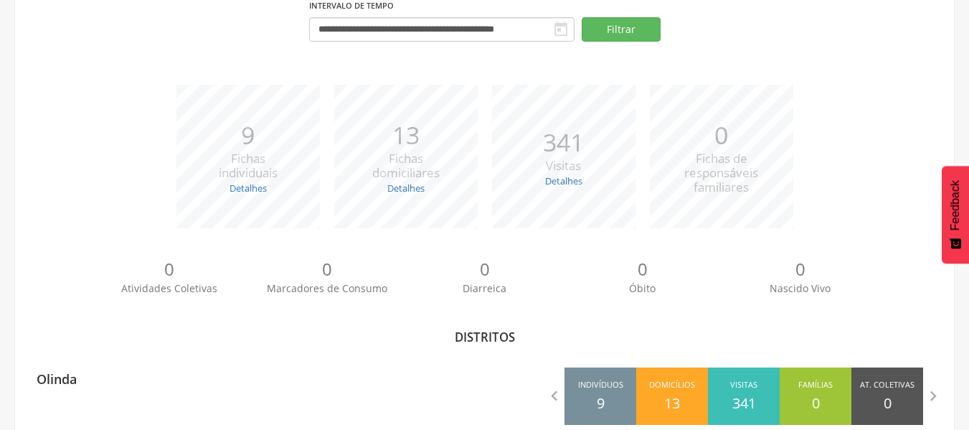
scroll to position [164, 0]
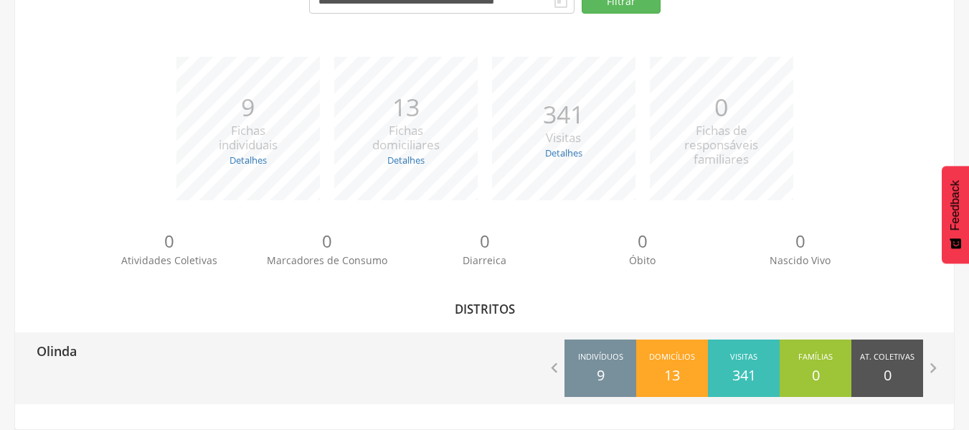
click at [537, 359] on div " Indivíduos 9 Domicílios 13 Visitas 341 Famílias 0 At. Coletivas 0 M. Consumo …" at bounding box center [720, 368] width 470 height 72
click at [257, 336] on div "Olinda" at bounding box center [250, 350] width 470 height 36
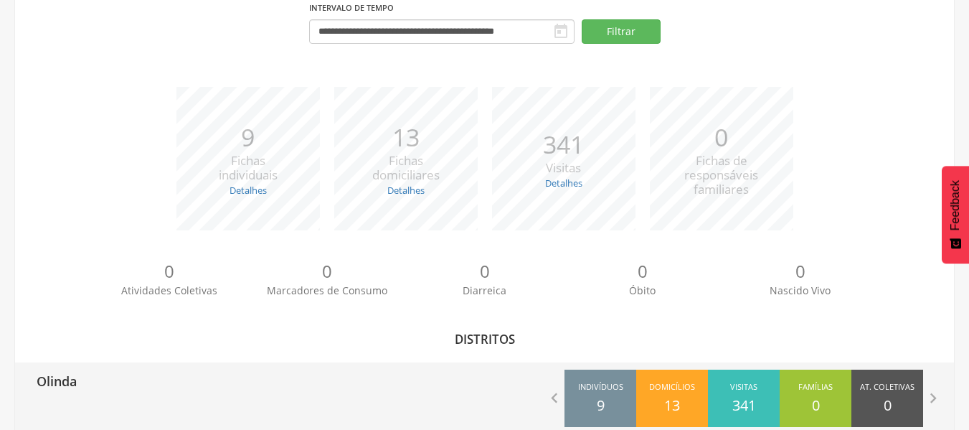
type input "**********"
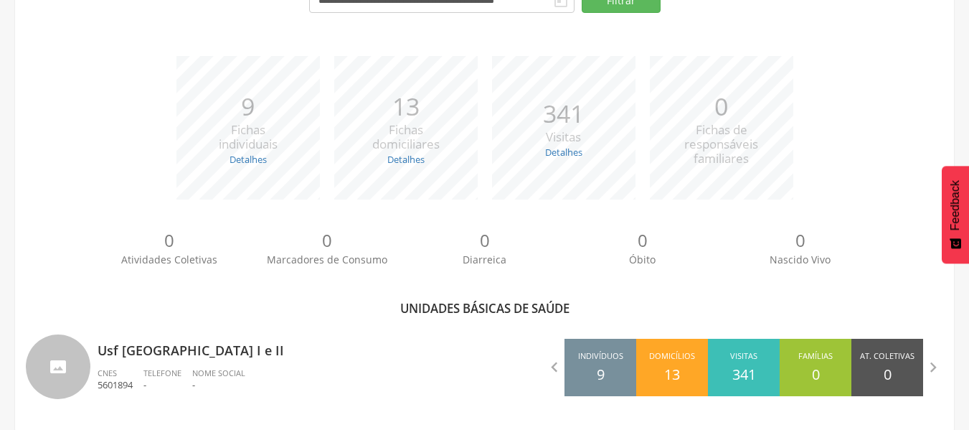
scroll to position [172, 0]
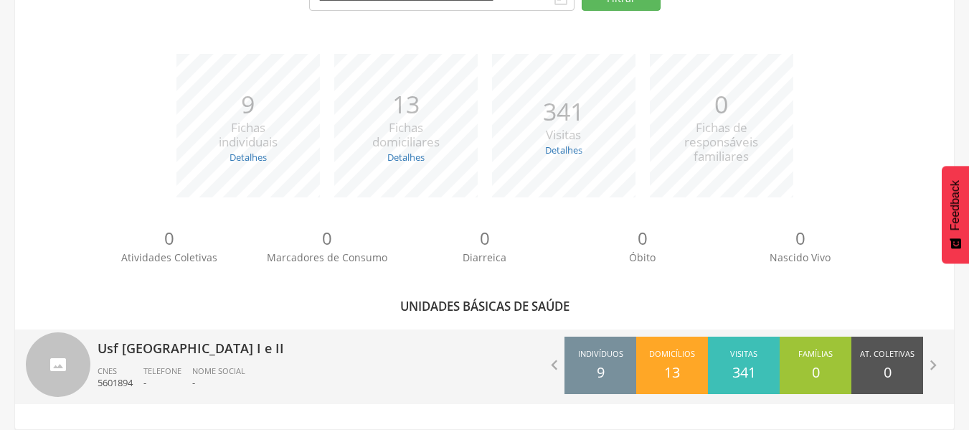
click at [536, 361] on div " Indivíduos 9 Domicílios 13 Visitas 341 Famílias 0 At. Coletivas 0 M. Consumo …" at bounding box center [720, 365] width 470 height 72
click at [551, 362] on icon "" at bounding box center [554, 365] width 20 height 20
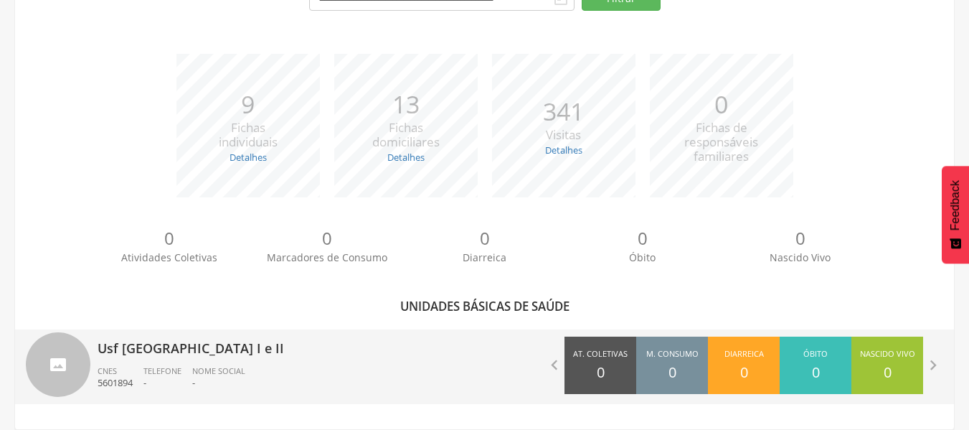
click at [501, 364] on div " Indivíduos 9 Domicílios 13 Visitas 341 Famílias 0 At. Coletivas 0 M. Consumo …" at bounding box center [720, 365] width 470 height 72
click at [502, 360] on div " Indivíduos 9 Domicílios 13 Visitas 341 Famílias 0 At. Coletivas 0 M. Consumo …" at bounding box center [720, 365] width 470 height 72
click at [508, 363] on div " Indivíduos 9 Domicílios 13 Visitas 341 Famílias 0 At. Coletivas 0 M. Consumo …" at bounding box center [720, 365] width 470 height 72
click at [346, 357] on p "Usf [GEOGRAPHIC_DATA] I e II" at bounding box center [286, 343] width 377 height 29
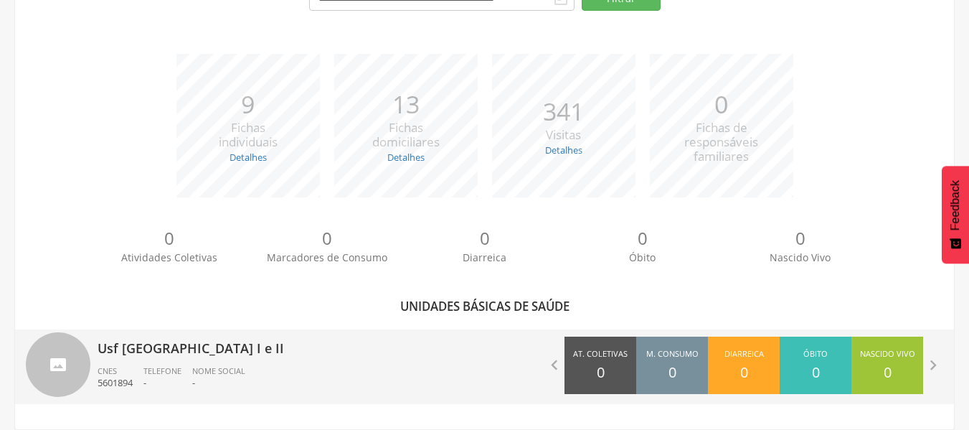
type input "**********"
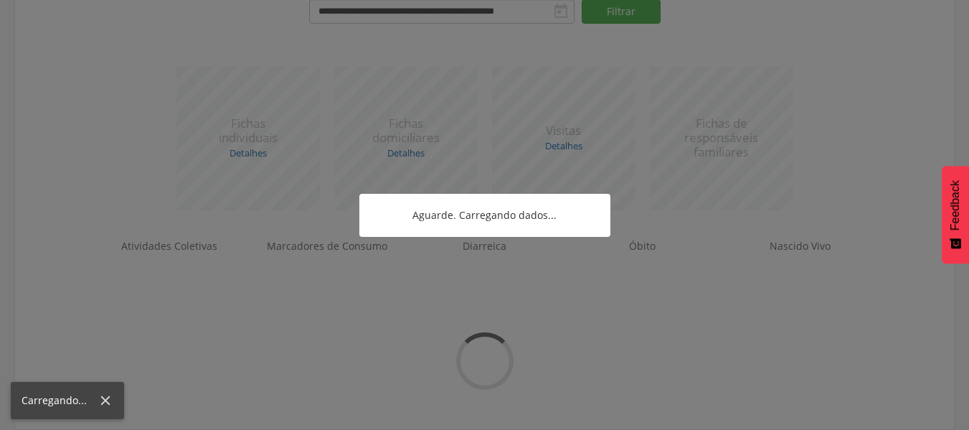
click at [346, 357] on div at bounding box center [484, 215] width 969 height 430
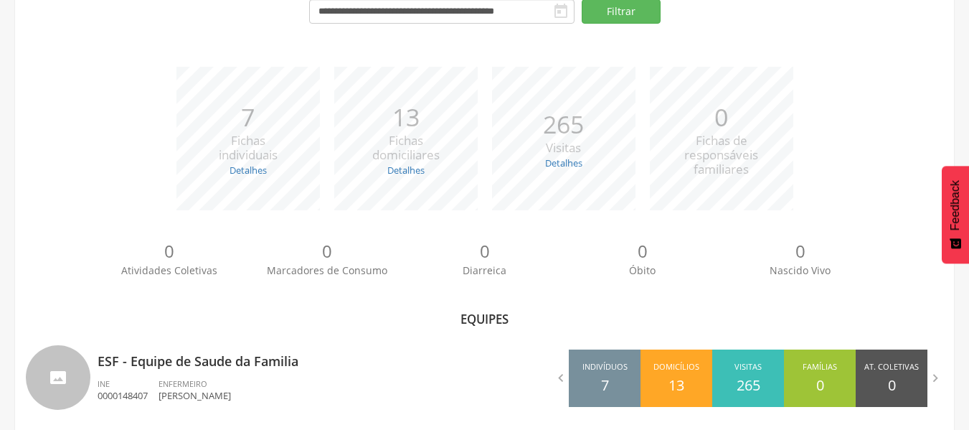
scroll to position [172, 0]
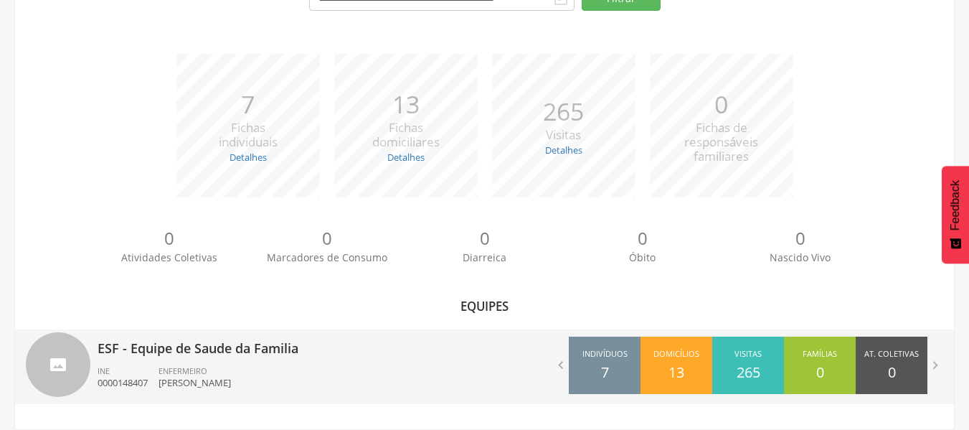
click at [430, 361] on div "ESF - Equipe de Saude da Familia INE 0000148407 ENFERMEIRO [PERSON_NAME]" at bounding box center [286, 366] width 377 height 75
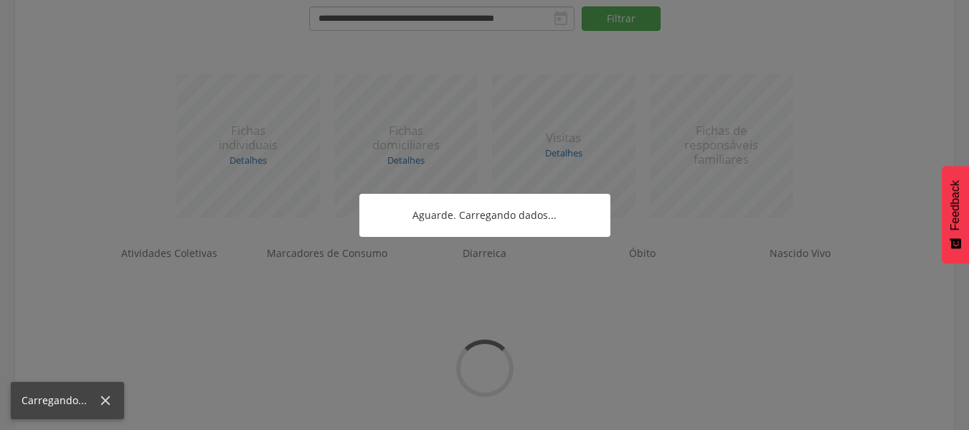
click at [430, 361] on div at bounding box center [484, 215] width 969 height 430
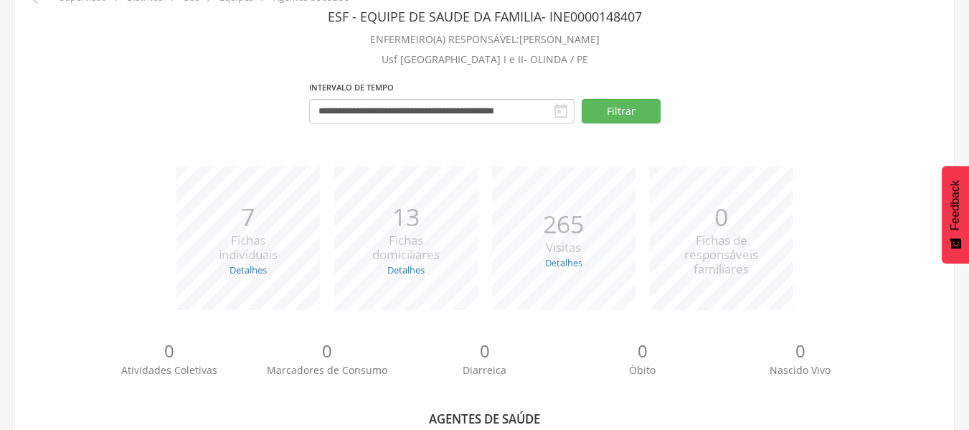
scroll to position [63, 0]
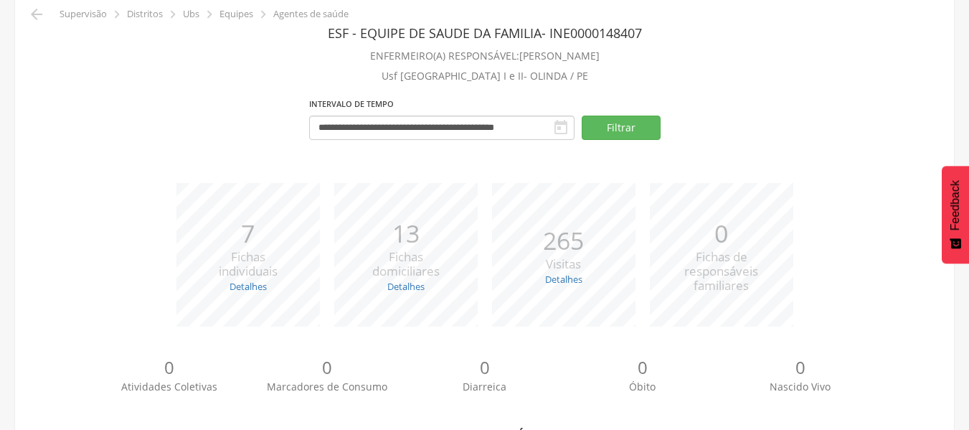
click at [673, 107] on div "**********" at bounding box center [484, 123] width 917 height 61
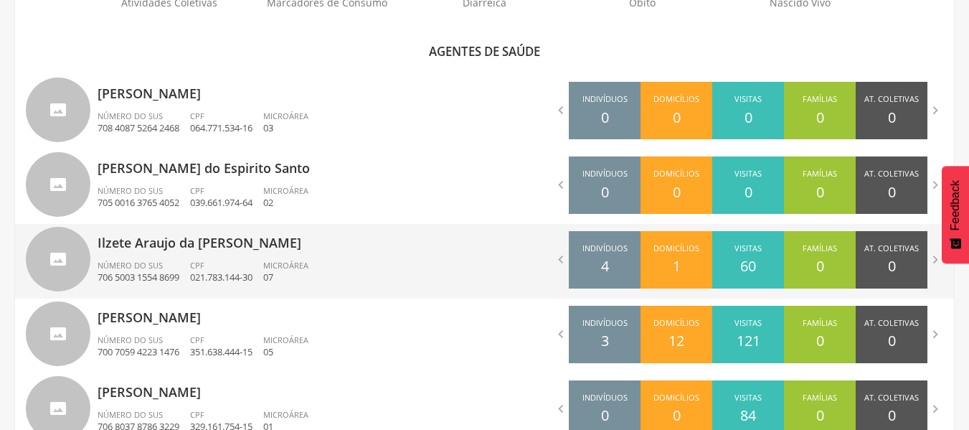
scroll to position [422, 0]
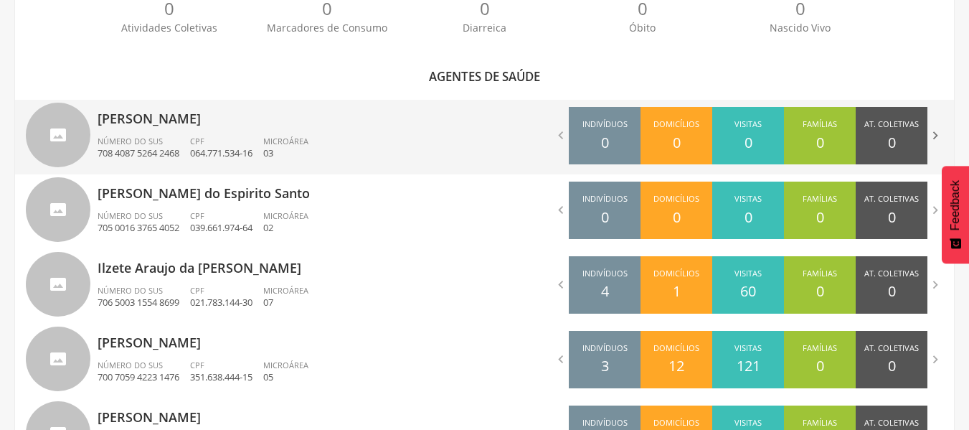
click at [934, 133] on icon "" at bounding box center [935, 136] width 16 height 16
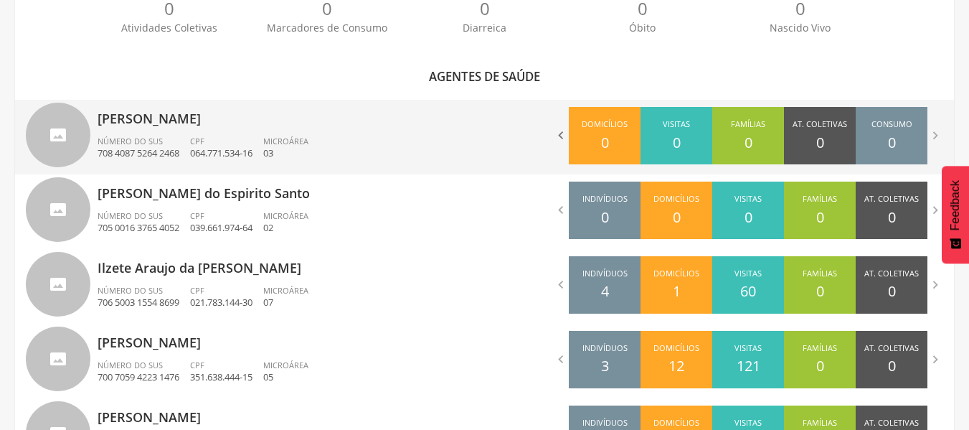
click at [561, 136] on icon "" at bounding box center [561, 136] width 16 height 16
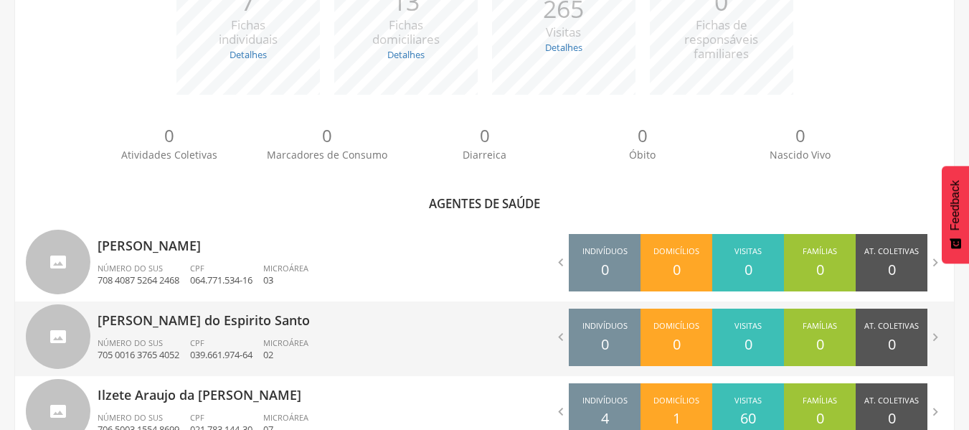
scroll to position [207, 0]
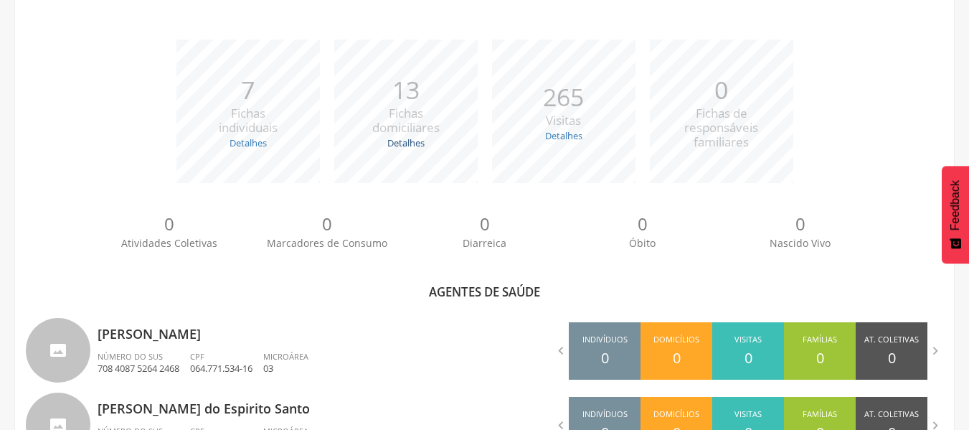
click at [407, 146] on link "Detalhes" at bounding box center [405, 142] width 37 height 13
click at [398, 144] on link "Detalhes" at bounding box center [405, 142] width 37 height 13
click at [574, 138] on link "Detalhes" at bounding box center [563, 135] width 37 height 13
click at [255, 146] on link "Detalhes" at bounding box center [248, 142] width 37 height 13
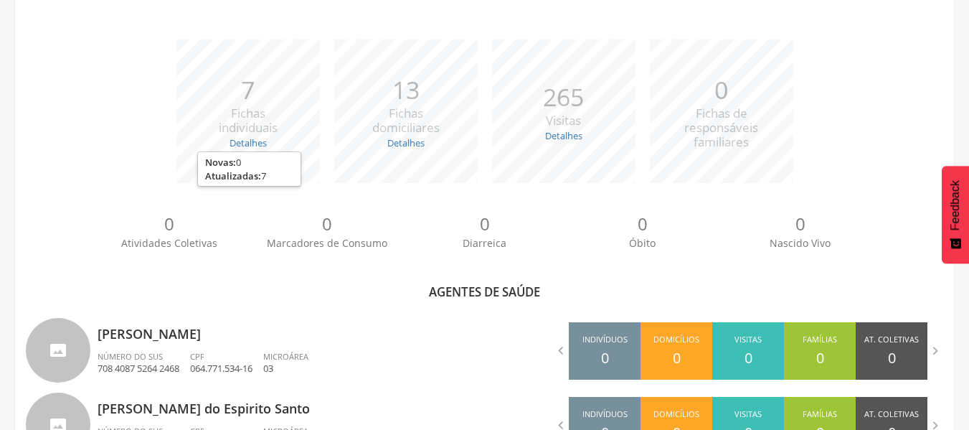
click at [356, 191] on div "*** 7 Fichas individuais Detalhes Novas: 0 Atualizadas: 7 *** 13 Fichas domicil…" at bounding box center [484, 118] width 917 height 158
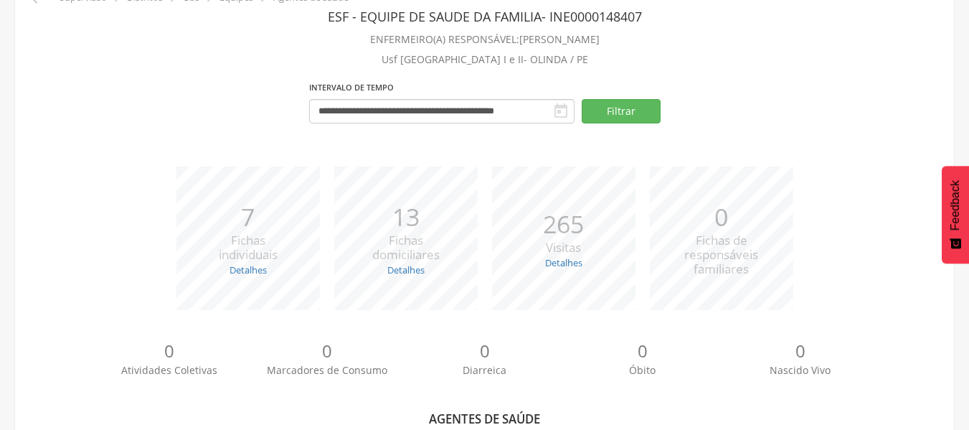
scroll to position [63, 0]
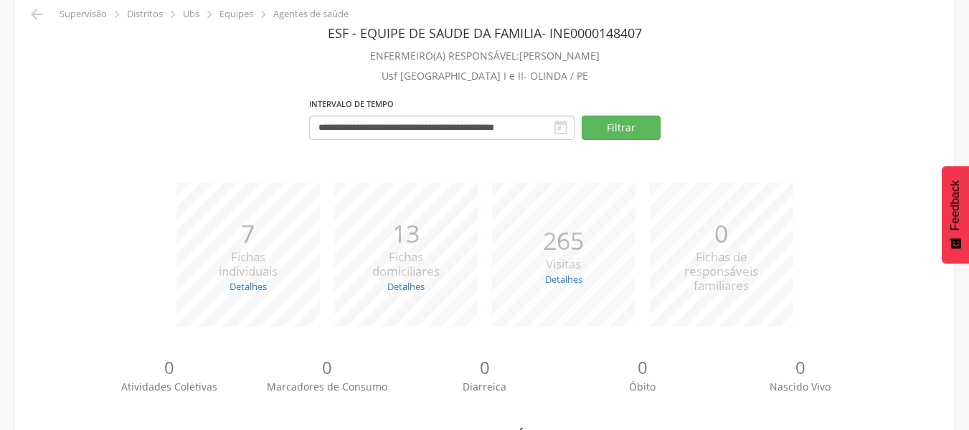
click at [565, 128] on icon "" at bounding box center [560, 127] width 17 height 17
click at [598, 127] on button "Filtrar" at bounding box center [621, 127] width 79 height 24
drag, startPoint x: 564, startPoint y: 127, endPoint x: 506, endPoint y: 122, distance: 58.3
click at [563, 127] on icon "" at bounding box center [560, 127] width 17 height 17
click at [478, 122] on input "**********" at bounding box center [441, 127] width 265 height 24
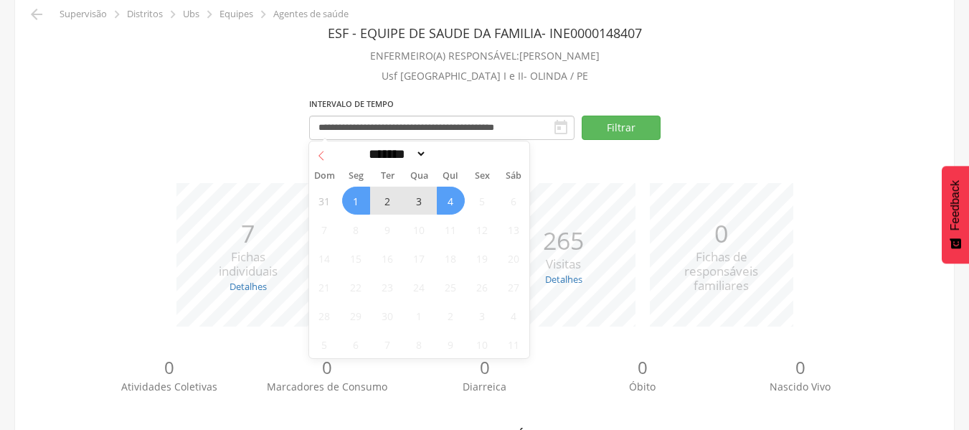
click at [327, 155] on span at bounding box center [321, 153] width 24 height 24
select select "*"
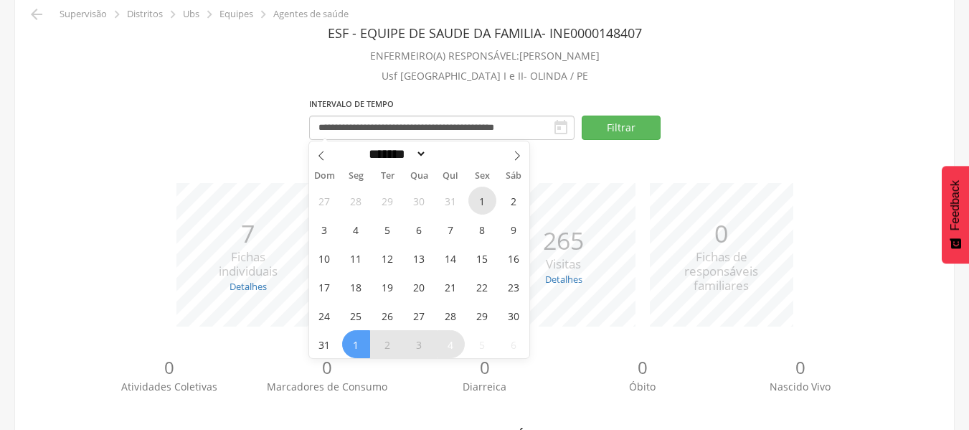
click at [477, 199] on span "1" at bounding box center [482, 200] width 28 height 28
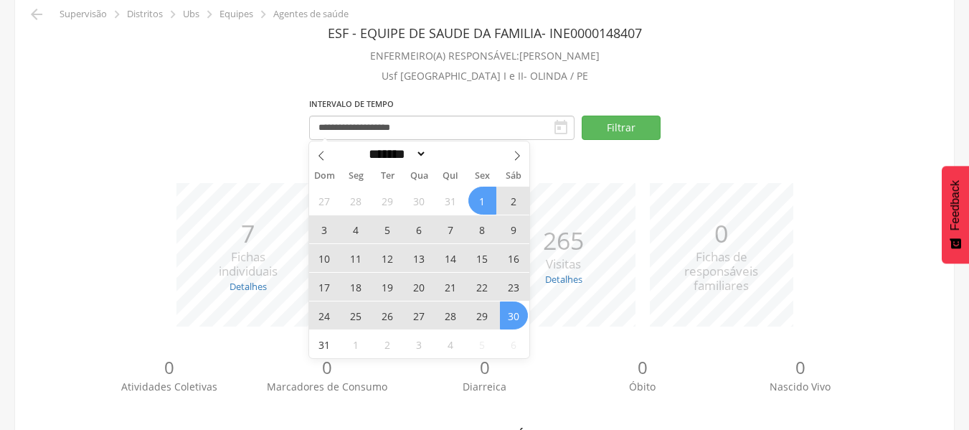
click at [512, 315] on span "30" at bounding box center [514, 315] width 28 height 28
type input "**********"
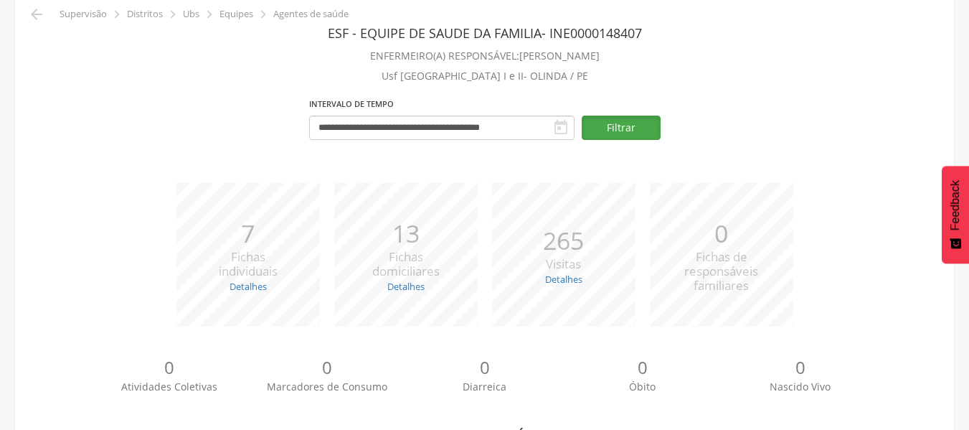
click at [634, 128] on button "Filtrar" at bounding box center [621, 127] width 79 height 24
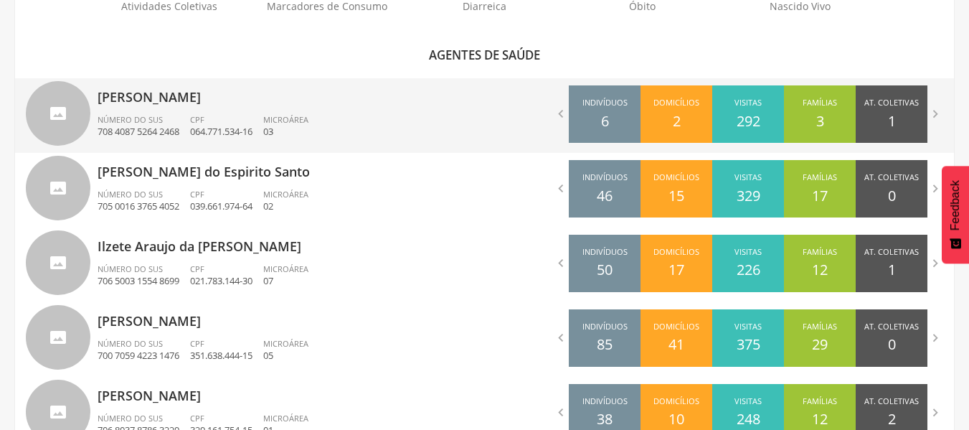
scroll to position [422, 0]
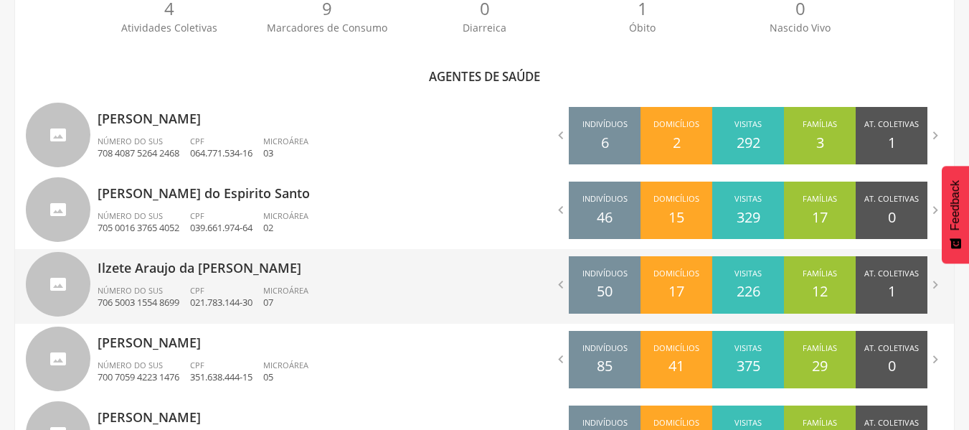
click at [891, 290] on p "1" at bounding box center [892, 291] width 8 height 21
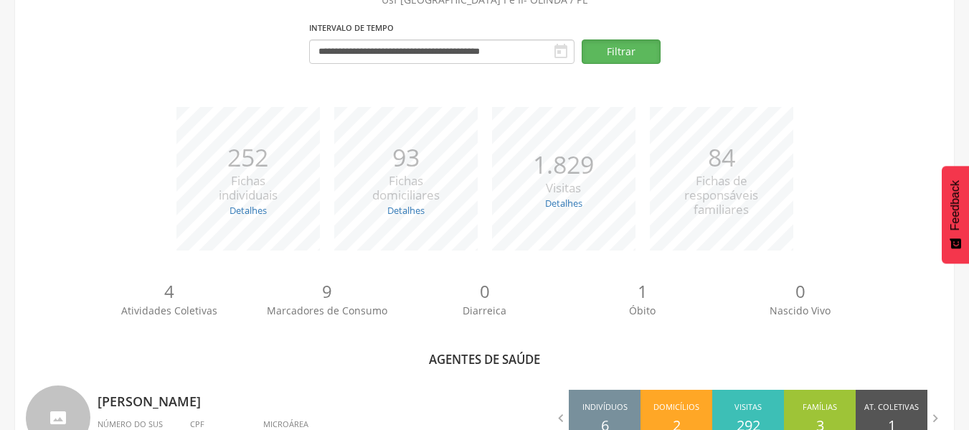
scroll to position [135, 0]
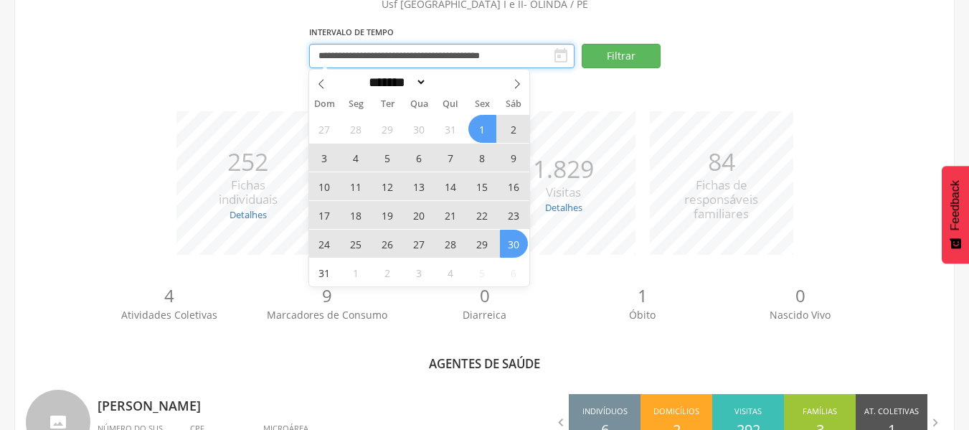
click at [529, 54] on input "**********" at bounding box center [441, 56] width 265 height 24
click at [323, 87] on icon at bounding box center [321, 84] width 10 height 10
select select "*"
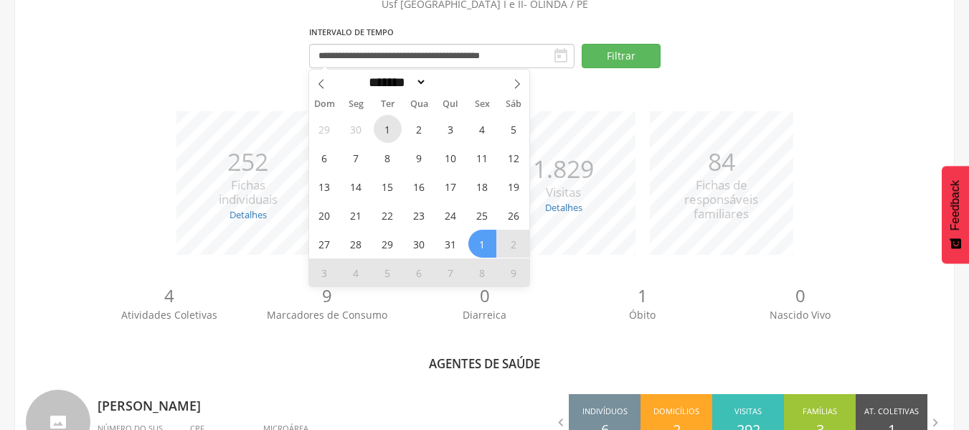
click at [393, 131] on span "1" at bounding box center [388, 129] width 28 height 28
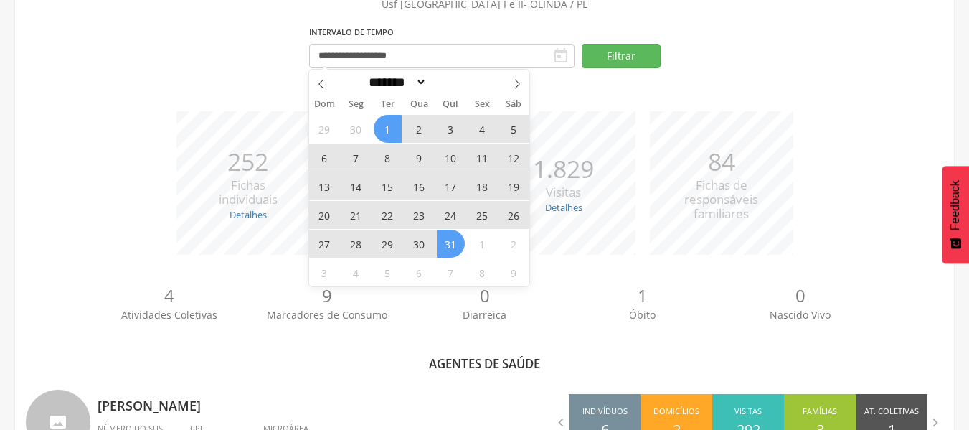
click at [458, 244] on span "31" at bounding box center [451, 244] width 28 height 28
type input "**********"
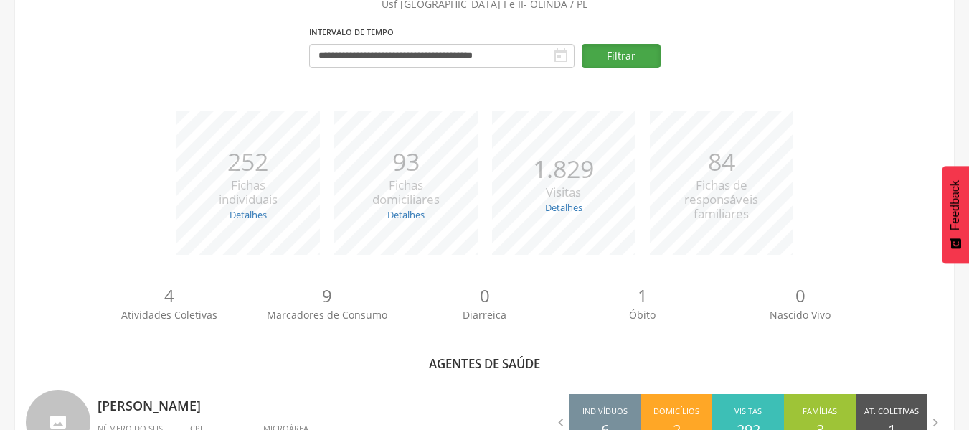
click at [603, 58] on button "Filtrar" at bounding box center [621, 56] width 79 height 24
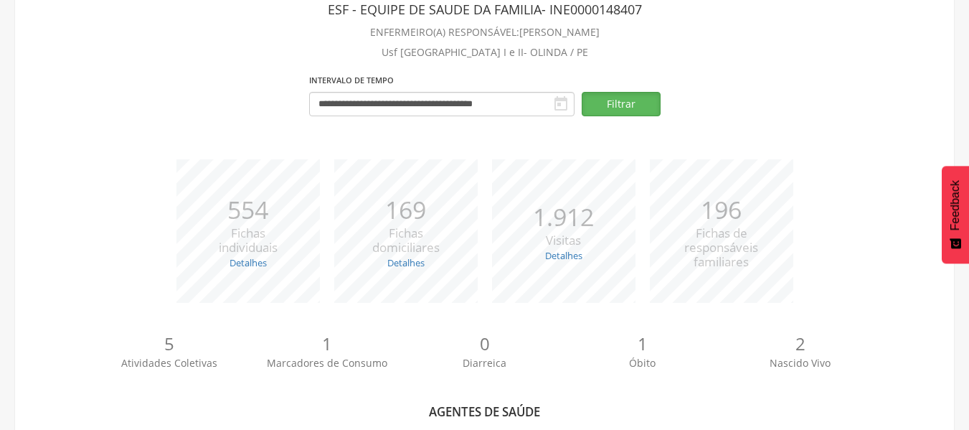
scroll to position [0, 0]
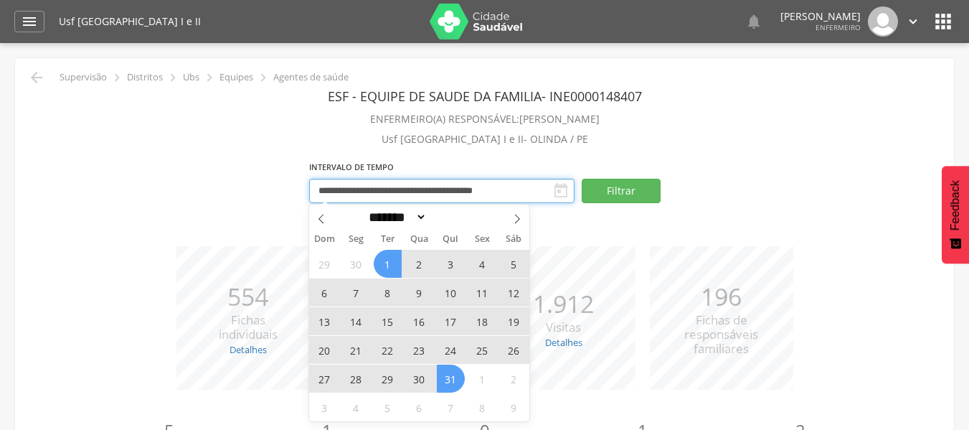
click at [539, 186] on input "**********" at bounding box center [441, 191] width 265 height 24
click at [392, 220] on select "******* ********* ***** ***** **** ***** ***** ****** ********" at bounding box center [395, 216] width 63 height 15
select select "*"
click at [364, 209] on select "******* ********* ***** ***** **** ***** ***** ****** ********" at bounding box center [395, 216] width 63 height 15
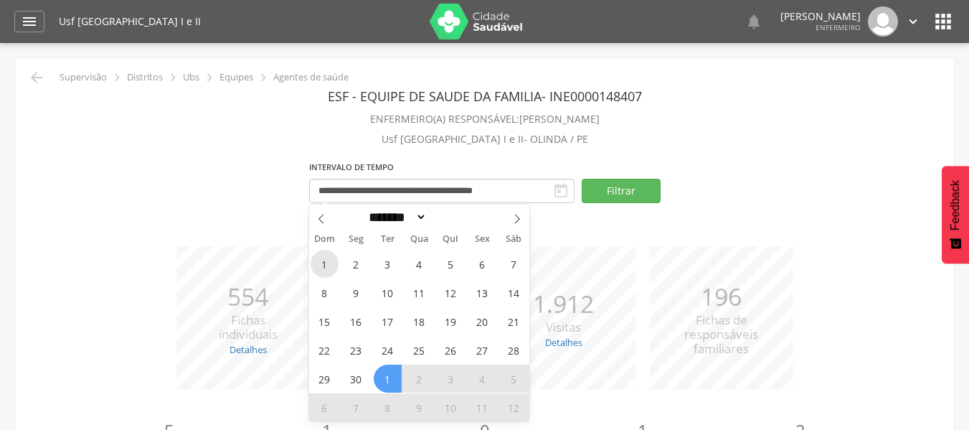
click at [323, 268] on span "1" at bounding box center [325, 264] width 28 height 28
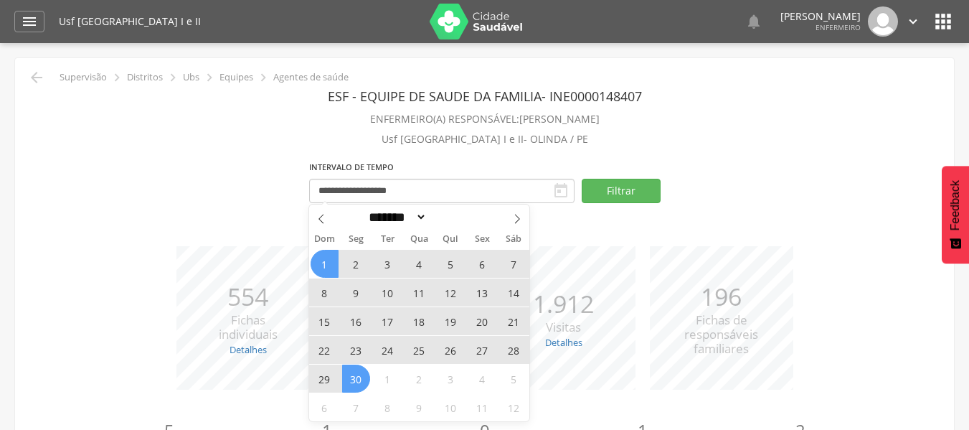
click at [363, 389] on span "30" at bounding box center [356, 378] width 28 height 28
type input "**********"
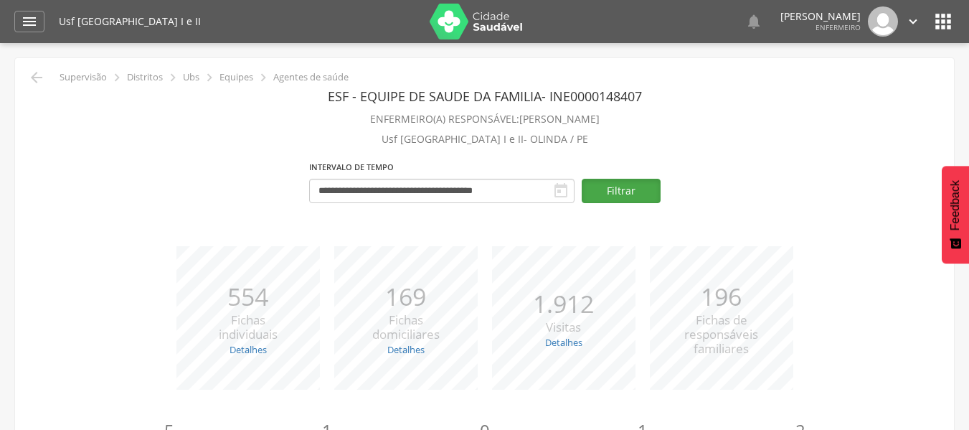
click at [618, 186] on button "Filtrar" at bounding box center [621, 191] width 79 height 24
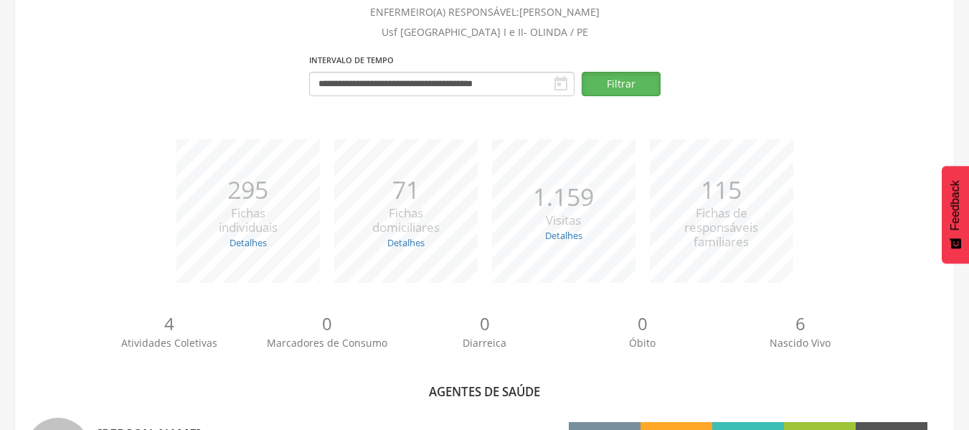
scroll to position [63, 0]
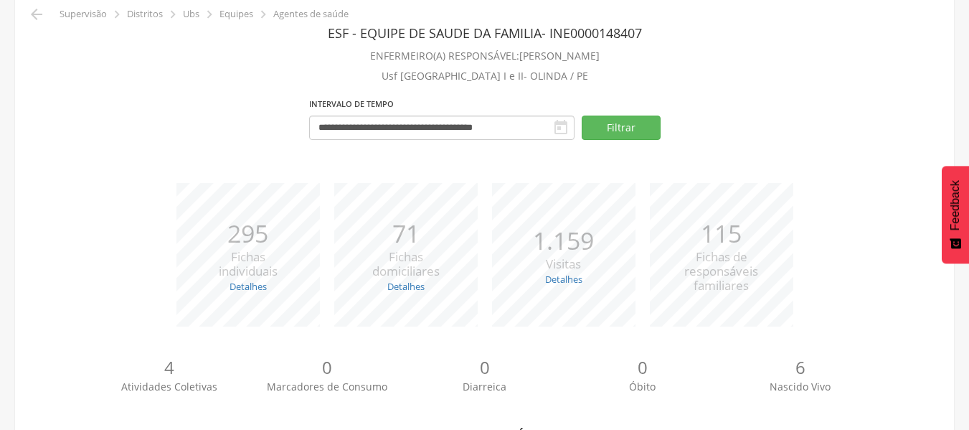
click at [557, 135] on icon "" at bounding box center [560, 127] width 17 height 17
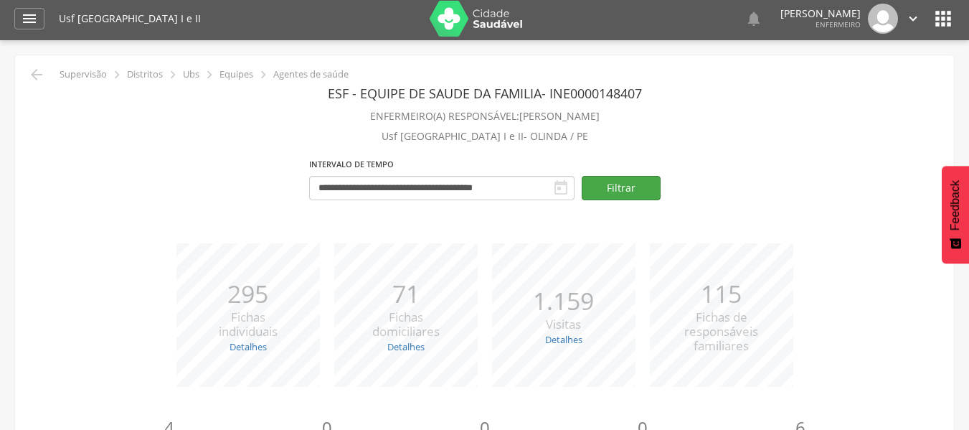
scroll to position [0, 0]
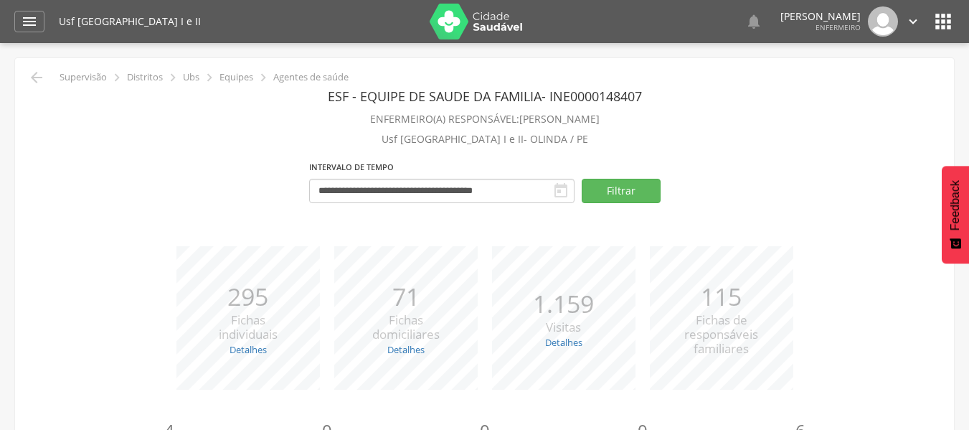
click at [557, 185] on icon "" at bounding box center [560, 190] width 17 height 17
click at [602, 186] on button "Filtrar" at bounding box center [621, 191] width 79 height 24
click at [614, 190] on button "Filtrar" at bounding box center [621, 191] width 79 height 24
click at [536, 189] on input "**********" at bounding box center [441, 191] width 265 height 24
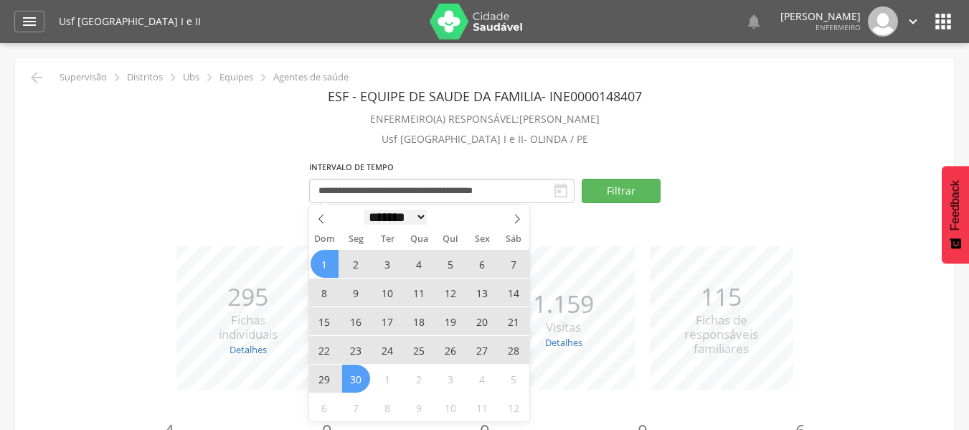
click at [419, 224] on select "******* ********* ***** ***** **** ***** ***** ****** ********" at bounding box center [395, 216] width 63 height 15
select select "*"
click at [364, 209] on select "******* ********* ***** ***** **** ***** ***** ****** ********" at bounding box center [395, 216] width 63 height 15
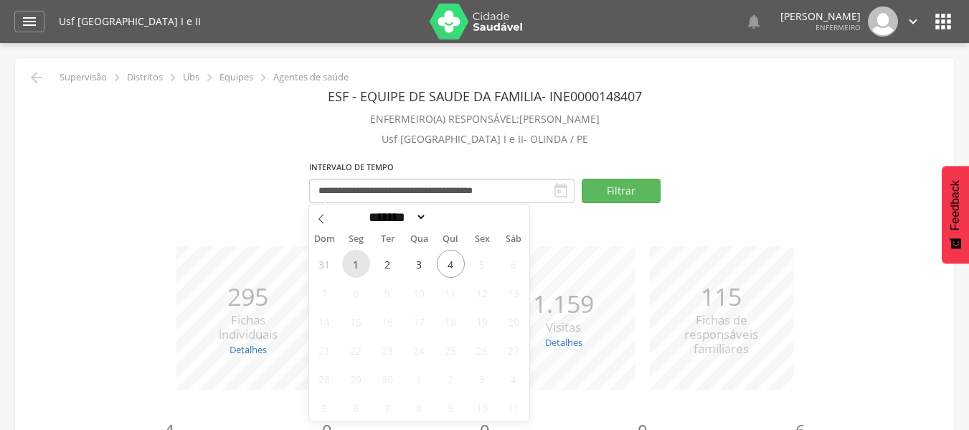
click at [343, 261] on span "1" at bounding box center [356, 264] width 28 height 28
click at [457, 265] on span "4" at bounding box center [451, 264] width 28 height 28
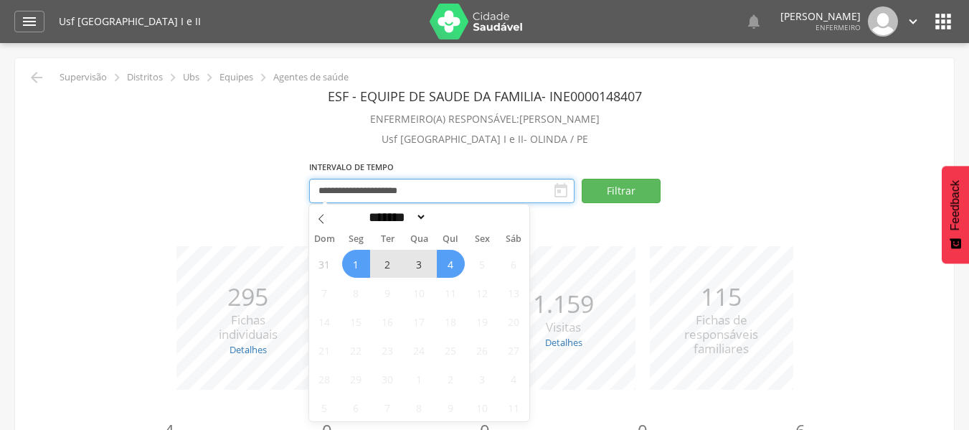
type input "**********"
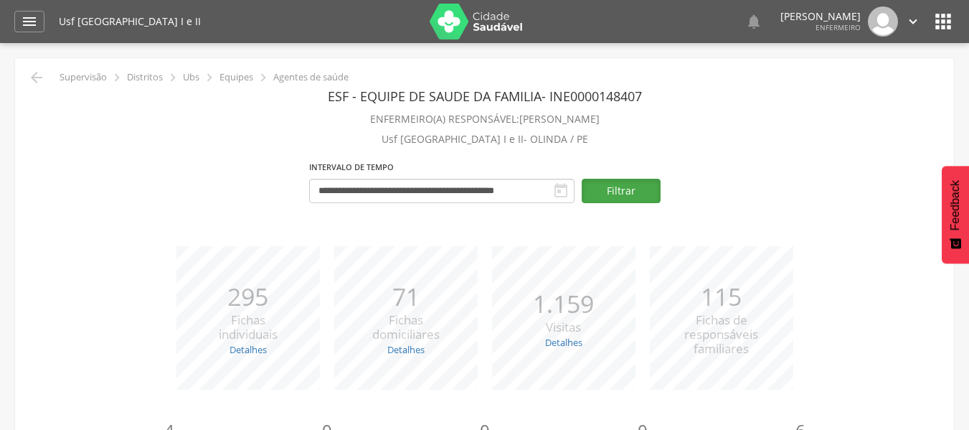
click at [600, 197] on button "Filtrar" at bounding box center [621, 191] width 79 height 24
click at [906, 19] on icon "" at bounding box center [913, 22] width 16 height 16
click at [711, 156] on section "**********" at bounding box center [484, 150] width 917 height 134
click at [37, 32] on div "" at bounding box center [29, 22] width 30 height 22
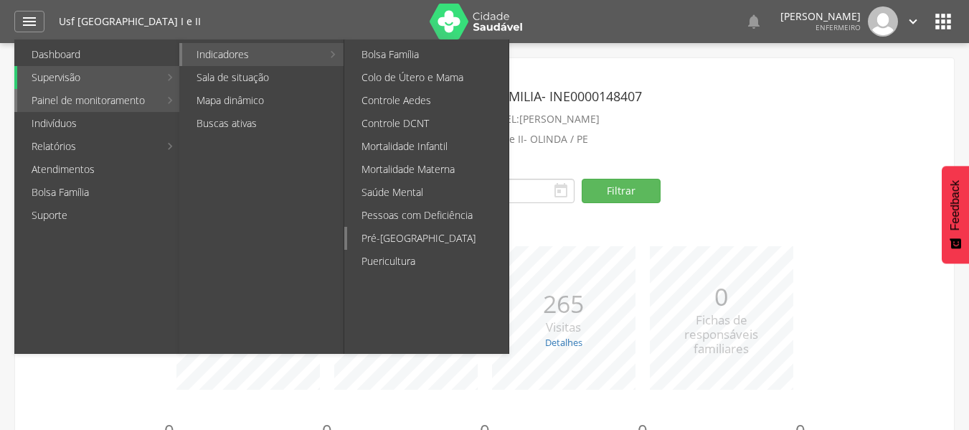
click at [411, 231] on link "Pré-[GEOGRAPHIC_DATA]" at bounding box center [427, 238] width 161 height 23
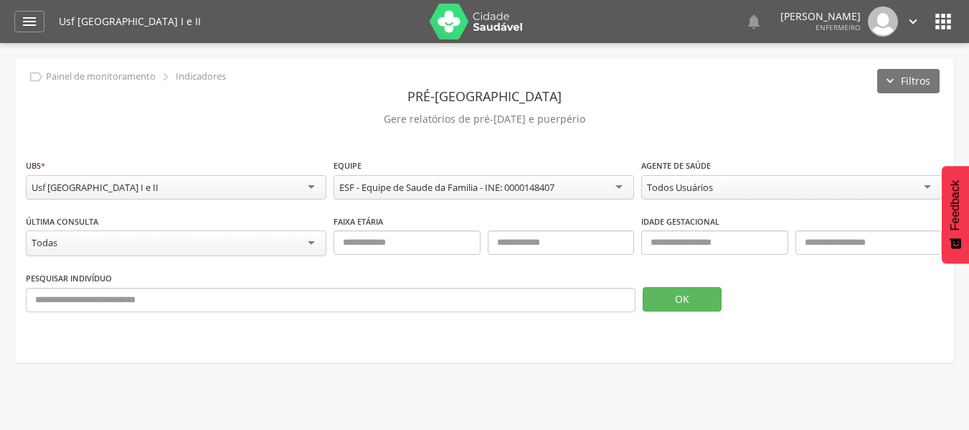
click at [669, 189] on div "Todos Usuários" at bounding box center [680, 187] width 66 height 13
click at [667, 216] on fieldset "**********" at bounding box center [484, 240] width 917 height 165
click at [668, 298] on button "OK" at bounding box center [682, 299] width 79 height 24
click at [32, 24] on icon "" at bounding box center [29, 21] width 17 height 17
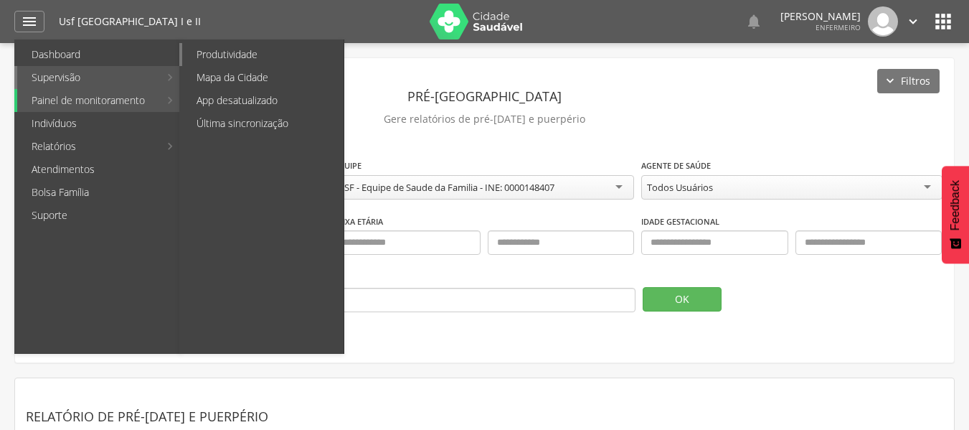
click at [227, 47] on link "Produtividade" at bounding box center [262, 54] width 161 height 23
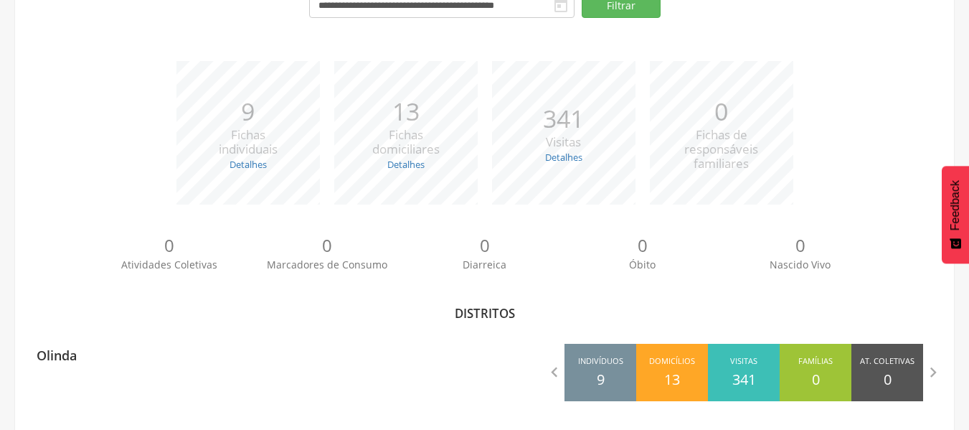
scroll to position [164, 0]
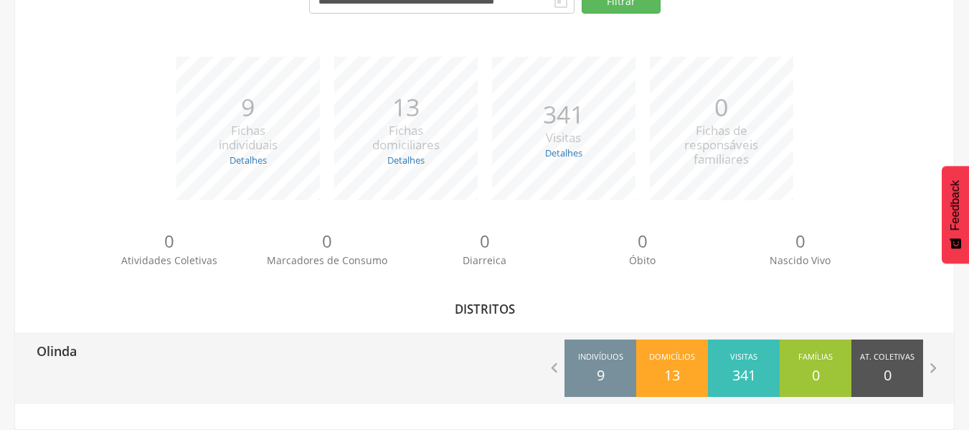
click at [466, 352] on div "Olinda" at bounding box center [250, 350] width 470 height 36
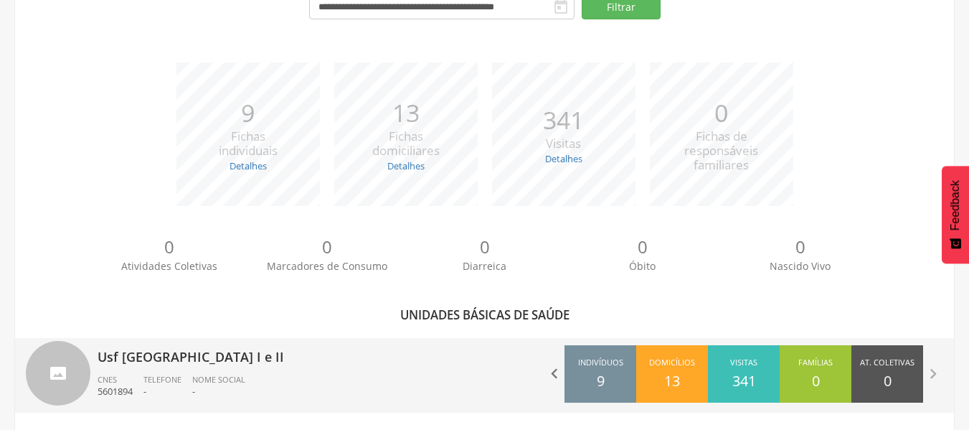
click at [544, 371] on icon "" at bounding box center [554, 374] width 20 height 20
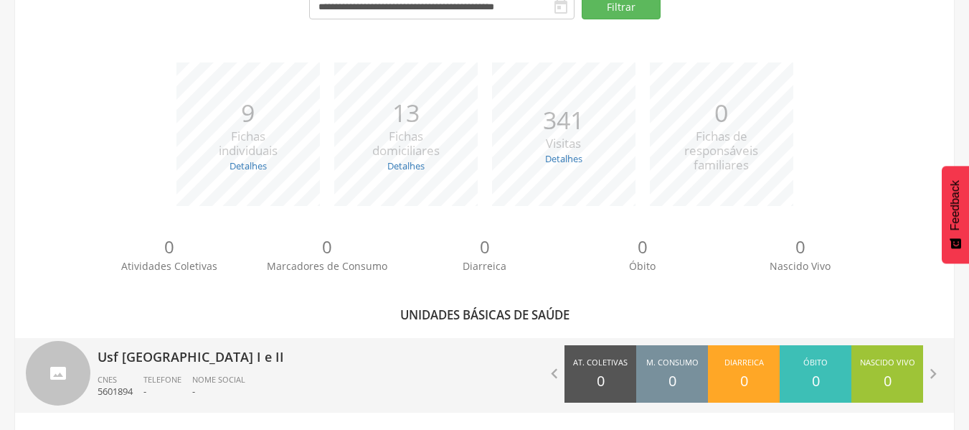
click at [521, 371] on div " Indivíduos 9 Domicílios 13 Visitas 341 Famílias 0 At. Coletivas 0 M. Consumo …" at bounding box center [720, 374] width 470 height 72
drag, startPoint x: 538, startPoint y: 370, endPoint x: 545, endPoint y: 372, distance: 7.5
click at [539, 370] on div " Indivíduos 9 Domicílios 13 Visitas 341 Famílias 0 At. Coletivas 0 M. Consumo …" at bounding box center [720, 374] width 470 height 72
click at [545, 372] on icon "" at bounding box center [554, 374] width 20 height 20
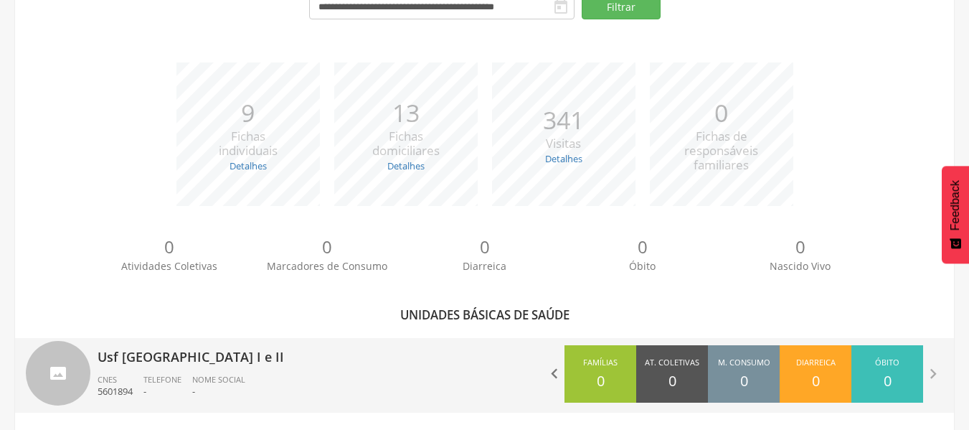
click at [545, 372] on icon "" at bounding box center [554, 374] width 20 height 20
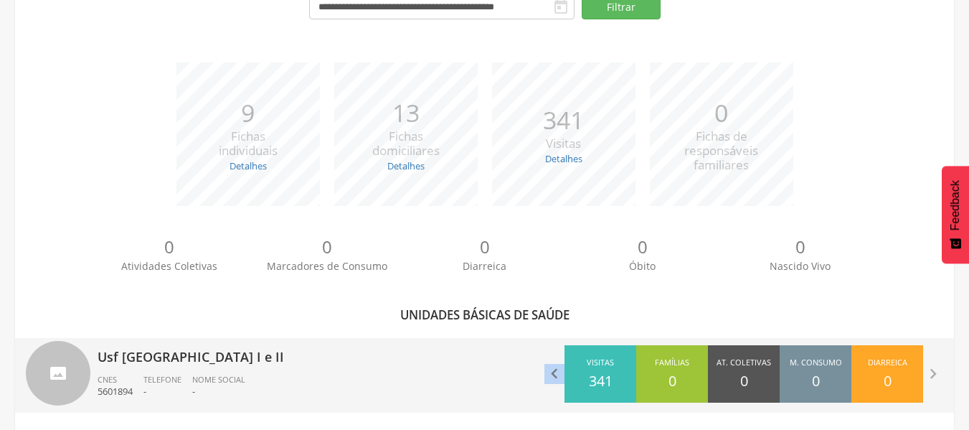
click at [545, 372] on icon "" at bounding box center [554, 374] width 20 height 20
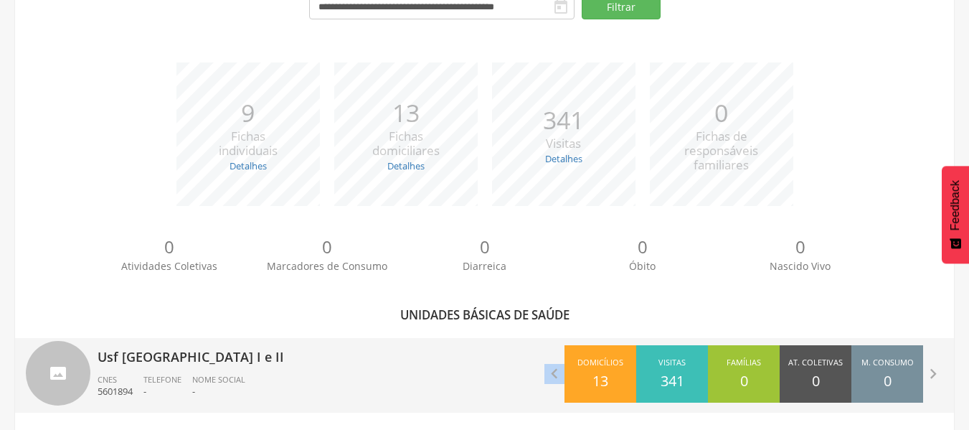
click at [488, 372] on div " Indivíduos 9 Domicílios 13 Visitas 341 Famílias 0 At. Coletivas 0 M. Consumo …" at bounding box center [720, 374] width 470 height 72
click at [373, 371] on div "Usf [GEOGRAPHIC_DATA] I e II CNES 5601894 Telefone - Nome Social -" at bounding box center [286, 375] width 377 height 75
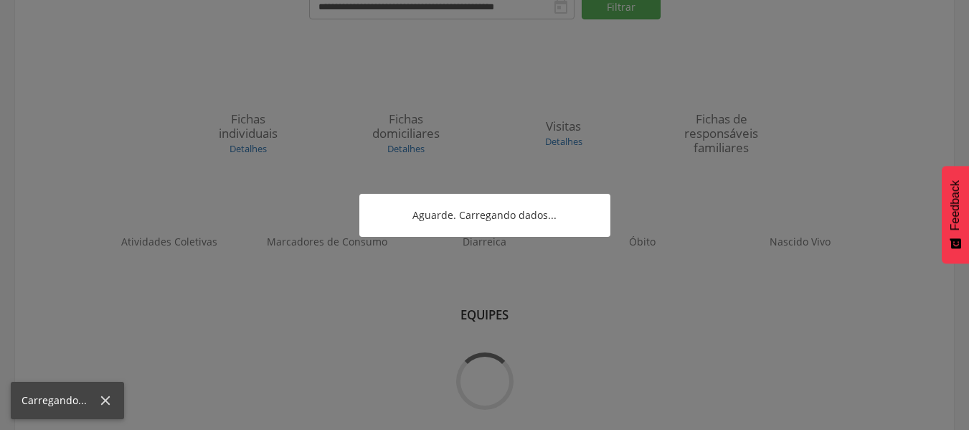
click at [367, 371] on div at bounding box center [484, 215] width 969 height 430
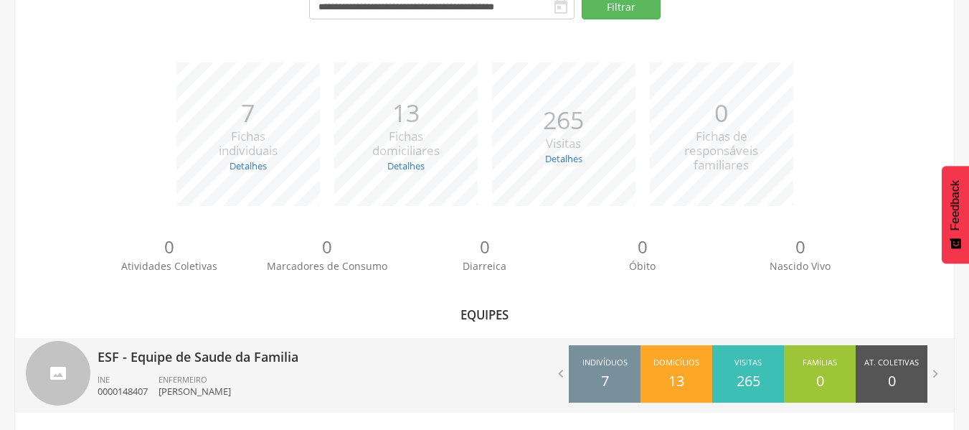
scroll to position [172, 0]
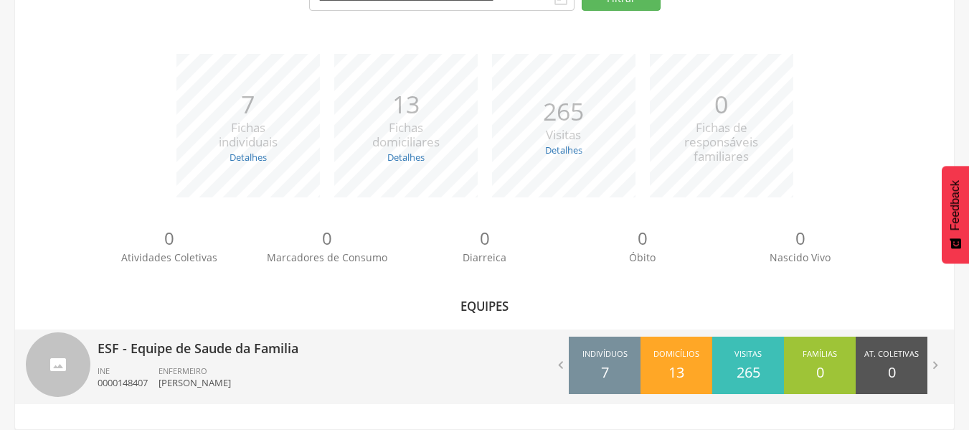
click at [490, 367] on div " Indivíduos 7 Domicílios 13 Visitas 265 Famílias 0 At. Coletivas 0 Consumo 0 D…" at bounding box center [720, 365] width 470 height 72
click at [469, 366] on ul "INE 0000148407 ENFERMEIRO [PERSON_NAME]" at bounding box center [286, 381] width 377 height 32
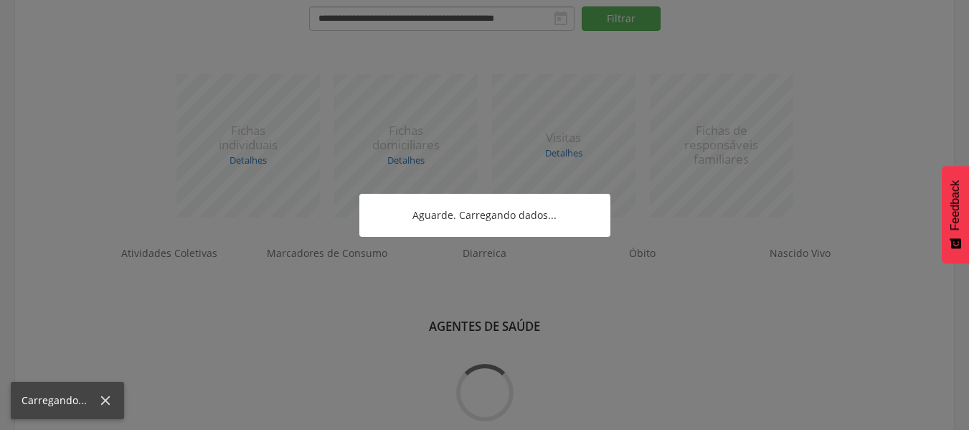
click at [469, 366] on div at bounding box center [484, 215] width 969 height 430
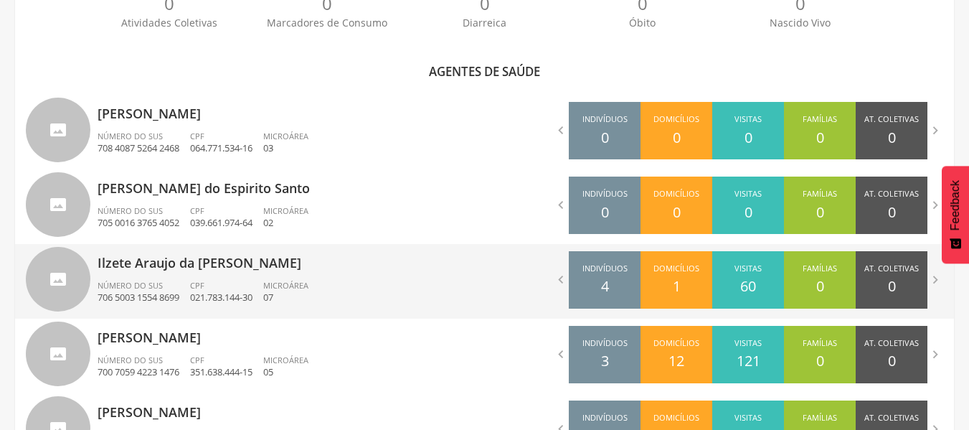
scroll to position [422, 0]
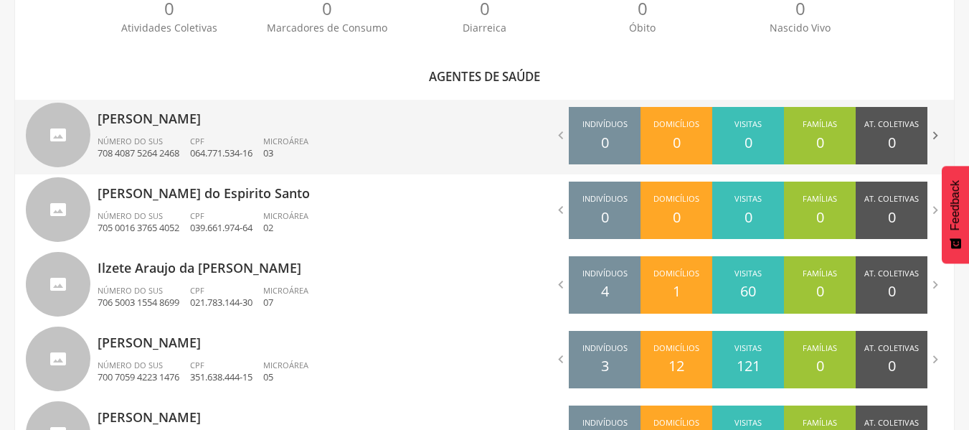
click at [930, 135] on icon "" at bounding box center [935, 136] width 16 height 16
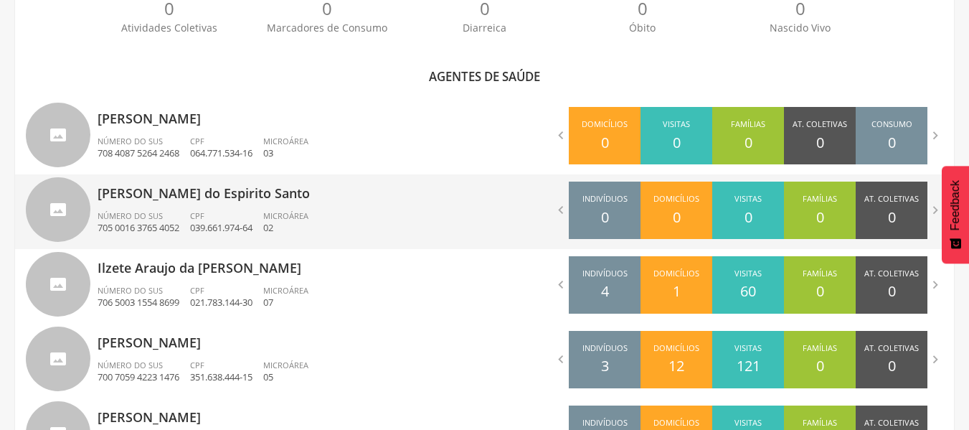
scroll to position [493, 0]
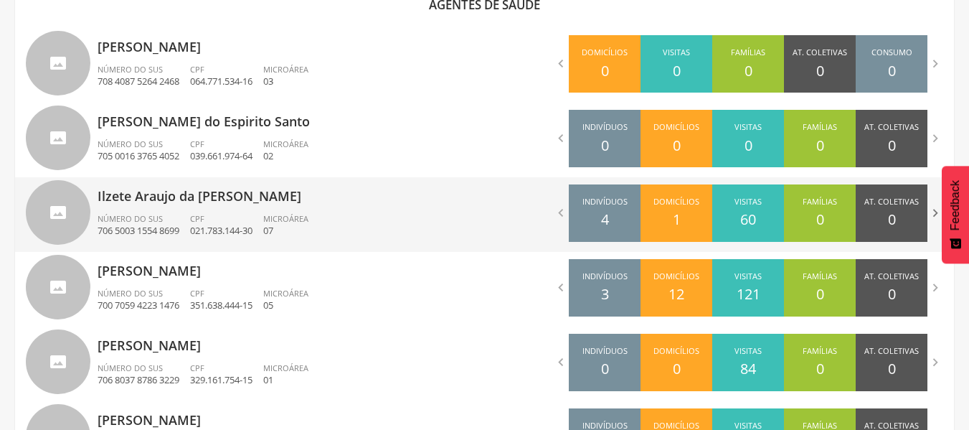
click at [933, 212] on icon "" at bounding box center [935, 213] width 16 height 16
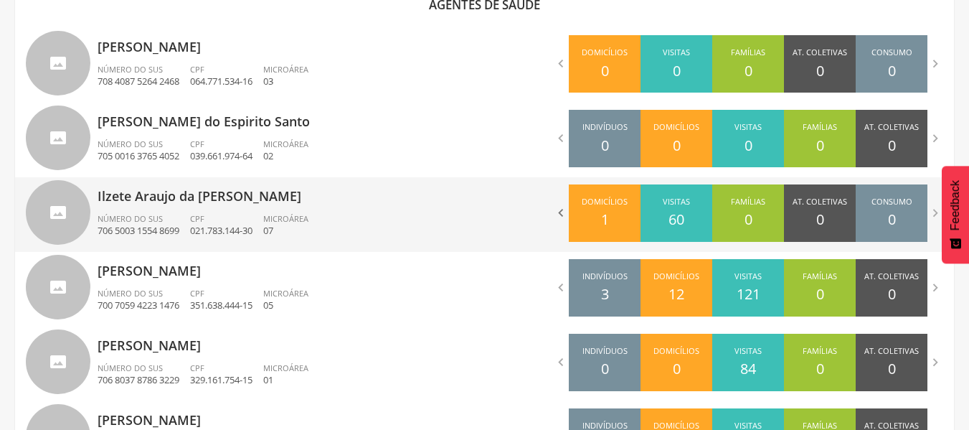
click at [561, 215] on icon "" at bounding box center [561, 213] width 16 height 16
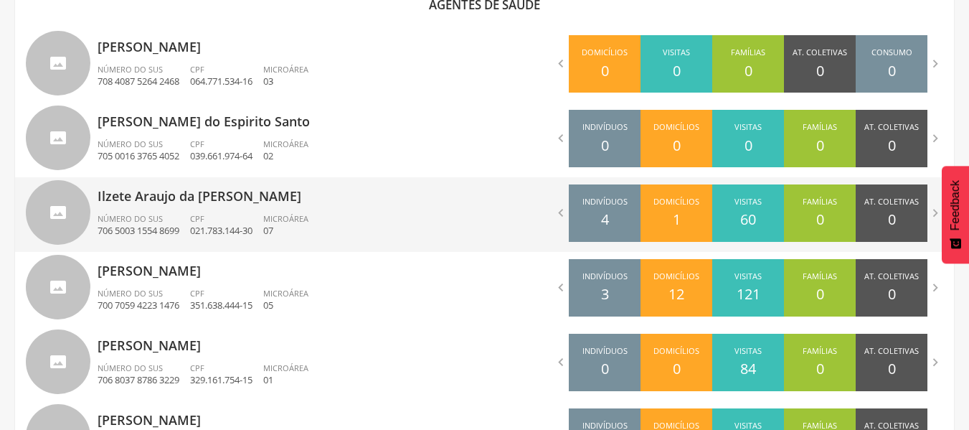
click at [229, 192] on p "Ilzete Araujo da [PERSON_NAME]" at bounding box center [286, 191] width 377 height 29
type input "**********"
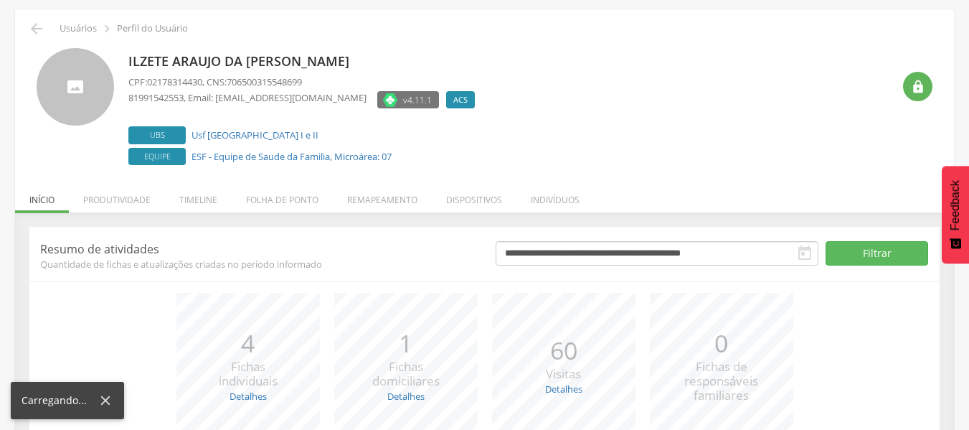
scroll to position [181, 0]
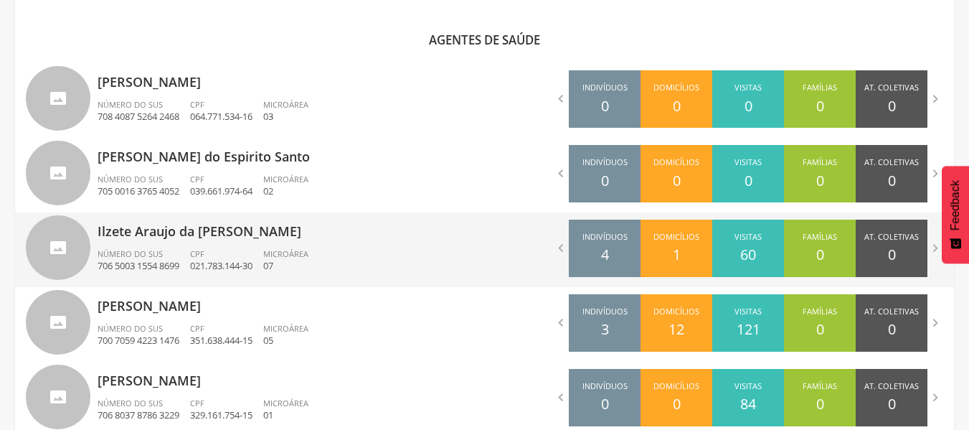
scroll to position [422, 0]
